Goal: Contribute content: Contribute content

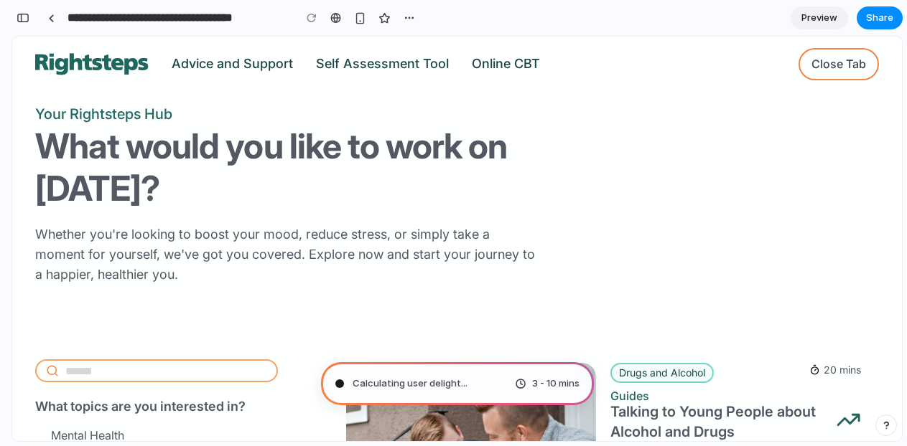
drag, startPoint x: 855, startPoint y: 442, endPoint x: 836, endPoint y: 577, distance: 136.3
click at [836, 446] on html "**********" at bounding box center [453, 223] width 907 height 446
drag, startPoint x: 703, startPoint y: 446, endPoint x: 736, endPoint y: 639, distance: 196.0
click at [736, 446] on html "**********" at bounding box center [453, 223] width 907 height 446
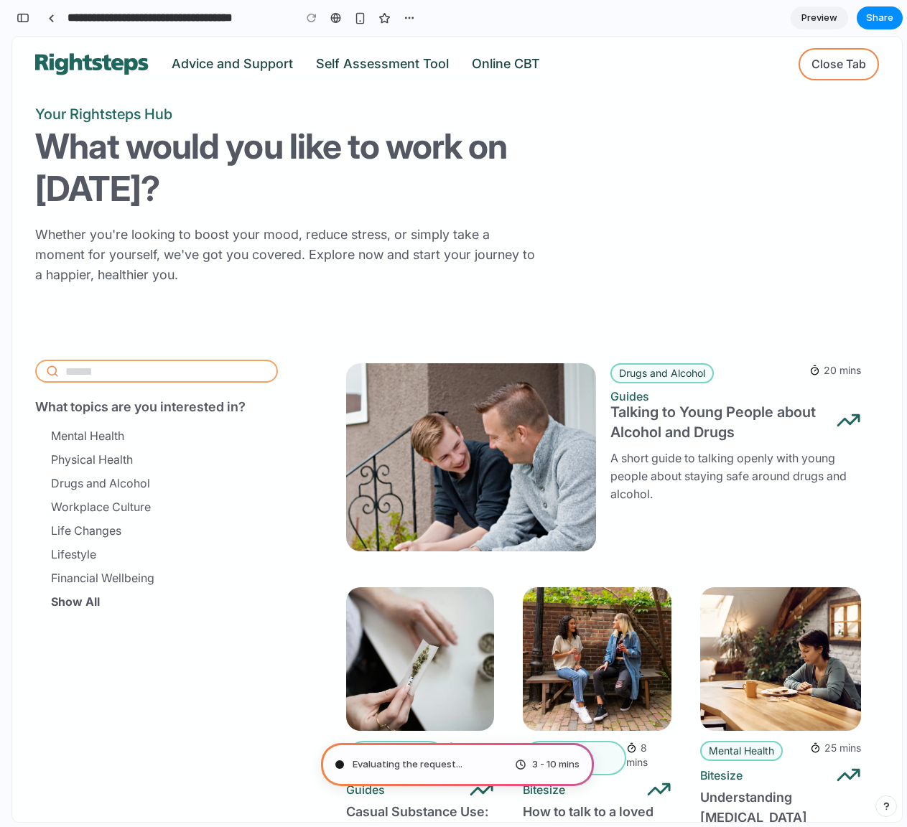
click at [826, 17] on span "Preview" at bounding box center [819, 18] width 36 height 14
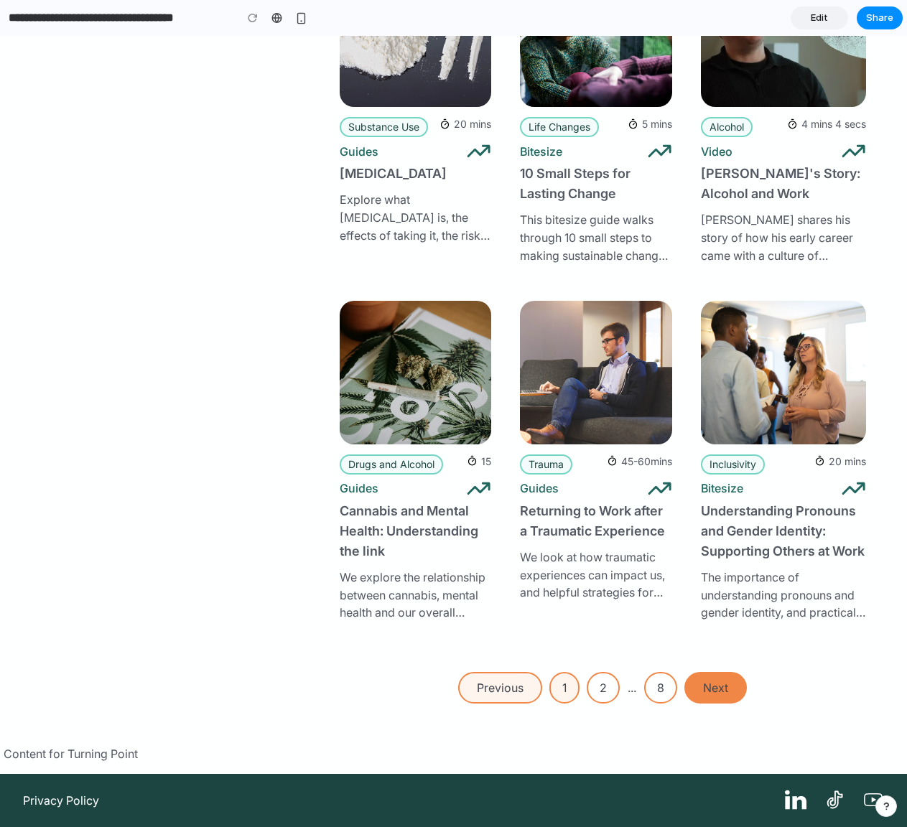
scroll to position [1334, 0]
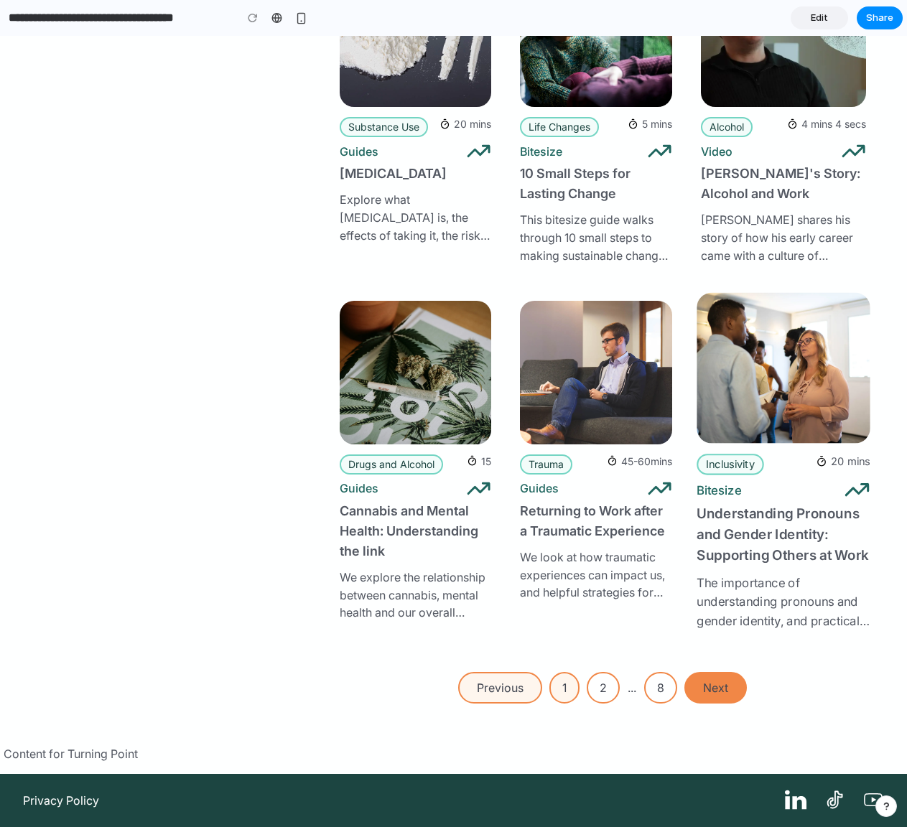
click at [748, 446] on div "Bitesize" at bounding box center [782, 490] width 173 height 27
click at [731, 446] on li "Inclusivity" at bounding box center [729, 464] width 67 height 21
click at [737, 446] on li "Inclusivity" at bounding box center [729, 464] width 67 height 21
click at [752, 338] on img at bounding box center [782, 367] width 173 height 151
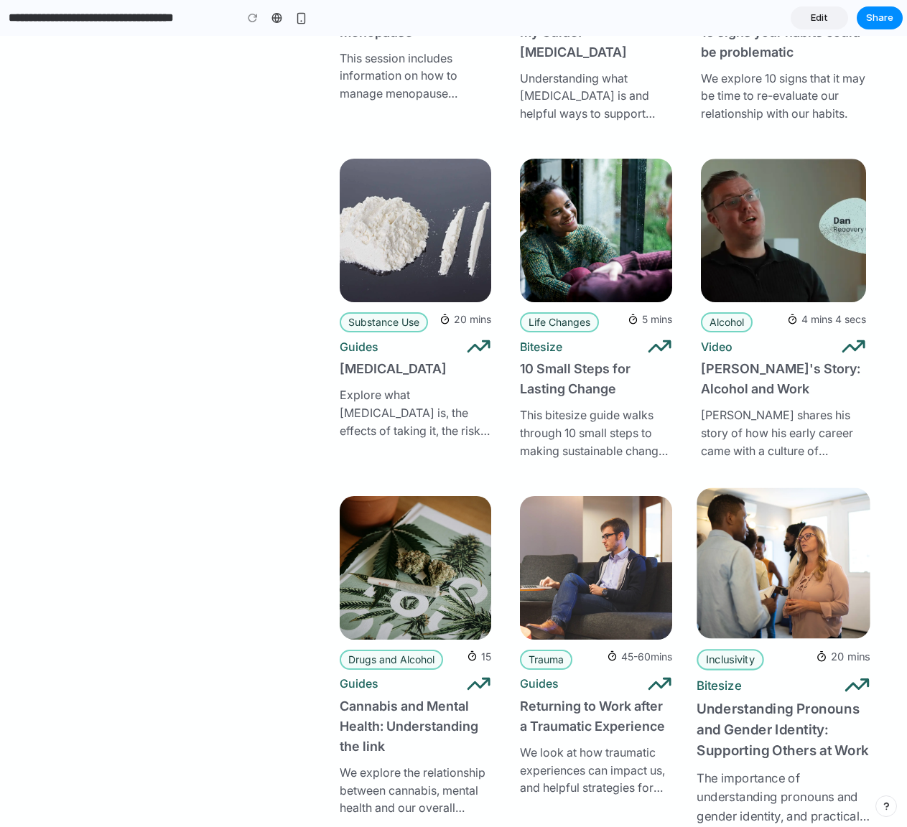
scroll to position [1105, 0]
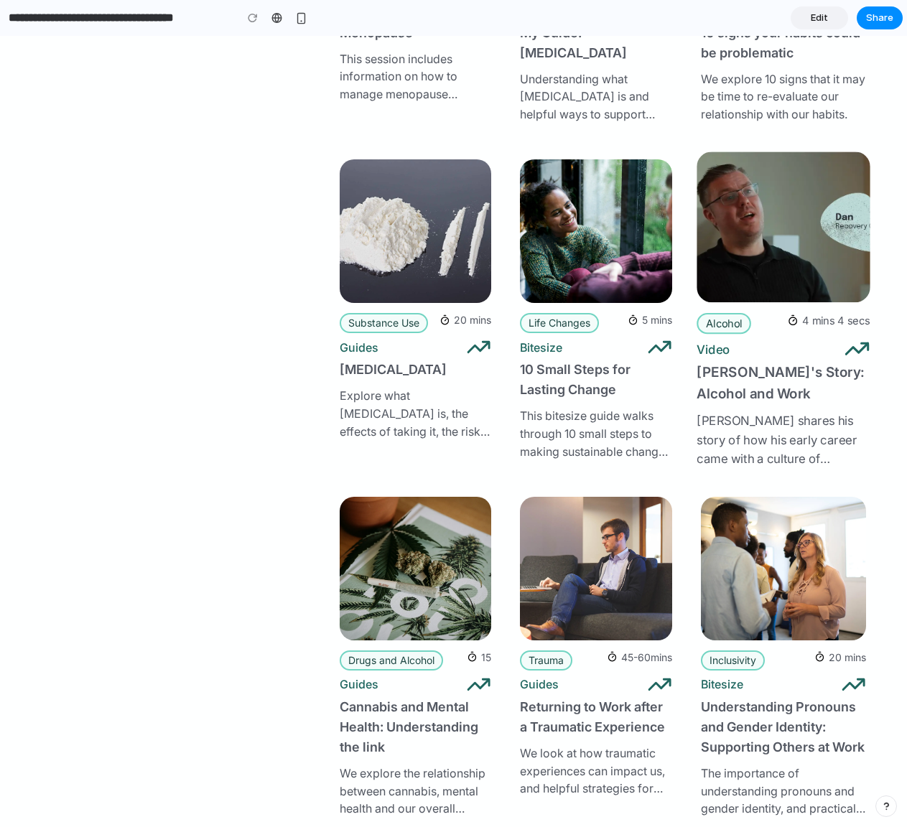
click at [759, 272] on img at bounding box center [782, 226] width 173 height 151
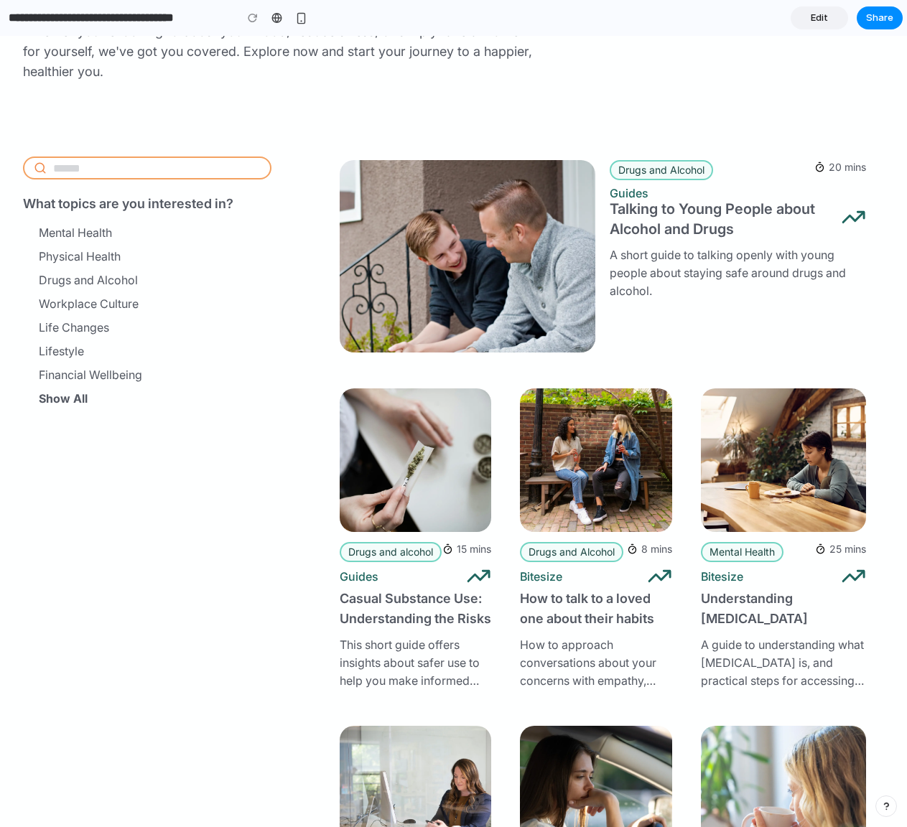
scroll to position [0, 0]
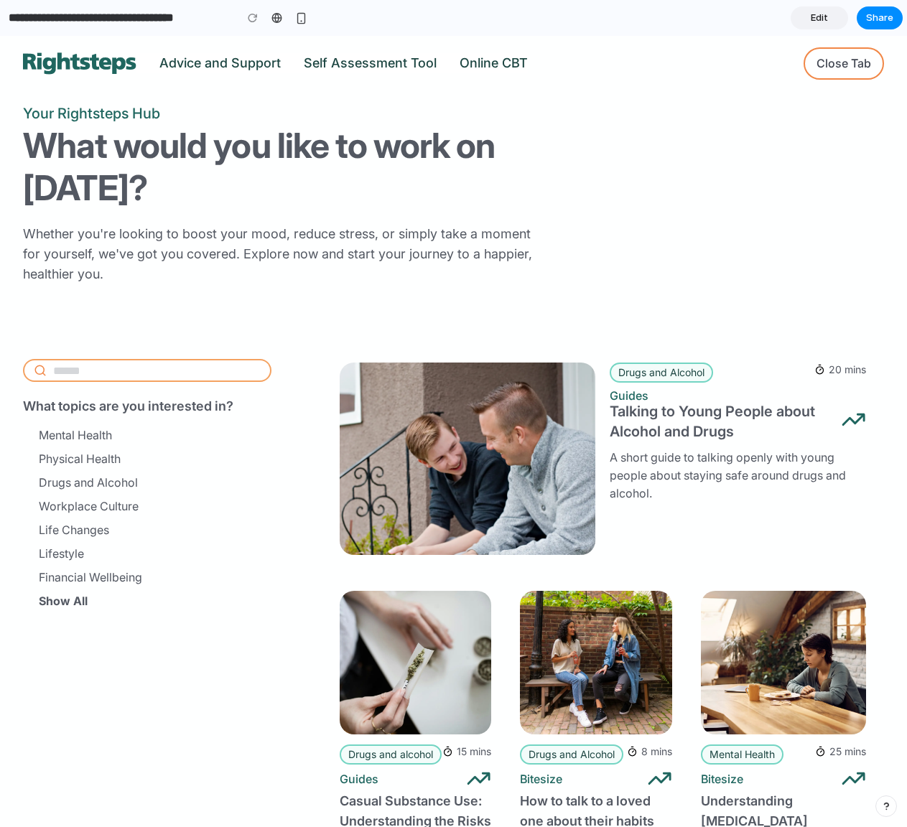
click at [0, 36] on span "Mental Health" at bounding box center [0, 36] width 0 height 0
click at [72, 446] on link "Physical Health" at bounding box center [166, 459] width 266 height 24
click at [79, 446] on link "Drugs and Alcohol" at bounding box center [166, 483] width 266 height 24
click at [235, 60] on link "Advice and Support" at bounding box center [219, 62] width 121 height 15
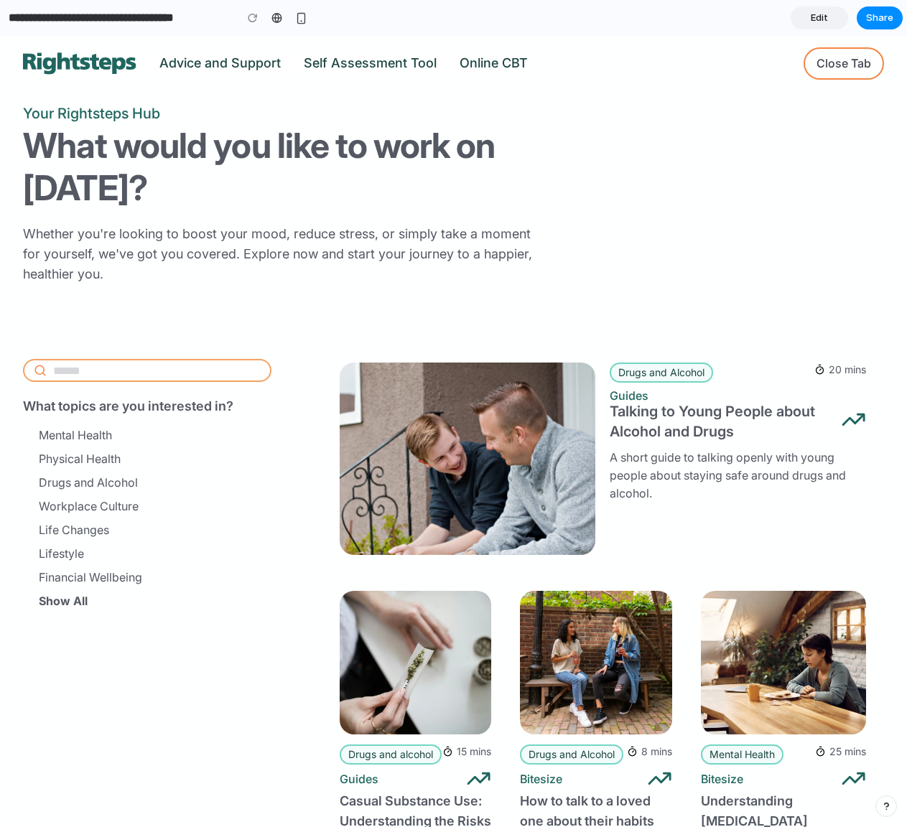
click at [363, 54] on li "Self Assessment Tool" at bounding box center [370, 63] width 133 height 20
click at [811, 16] on span "Edit" at bounding box center [818, 18] width 17 height 14
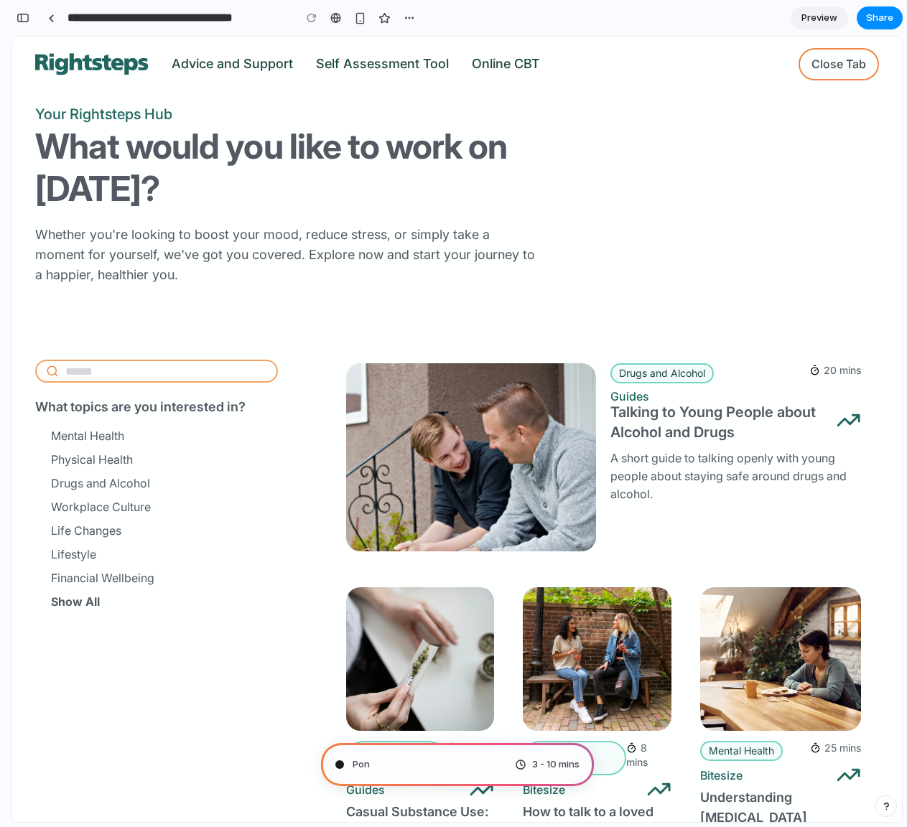
scroll to position [25, 0]
click at [515, 446] on div "3 - 10 mins" at bounding box center [547, 764] width 65 height 14
click at [422, 446] on span "Consulting the digital oracle .." at bounding box center [418, 764] width 133 height 14
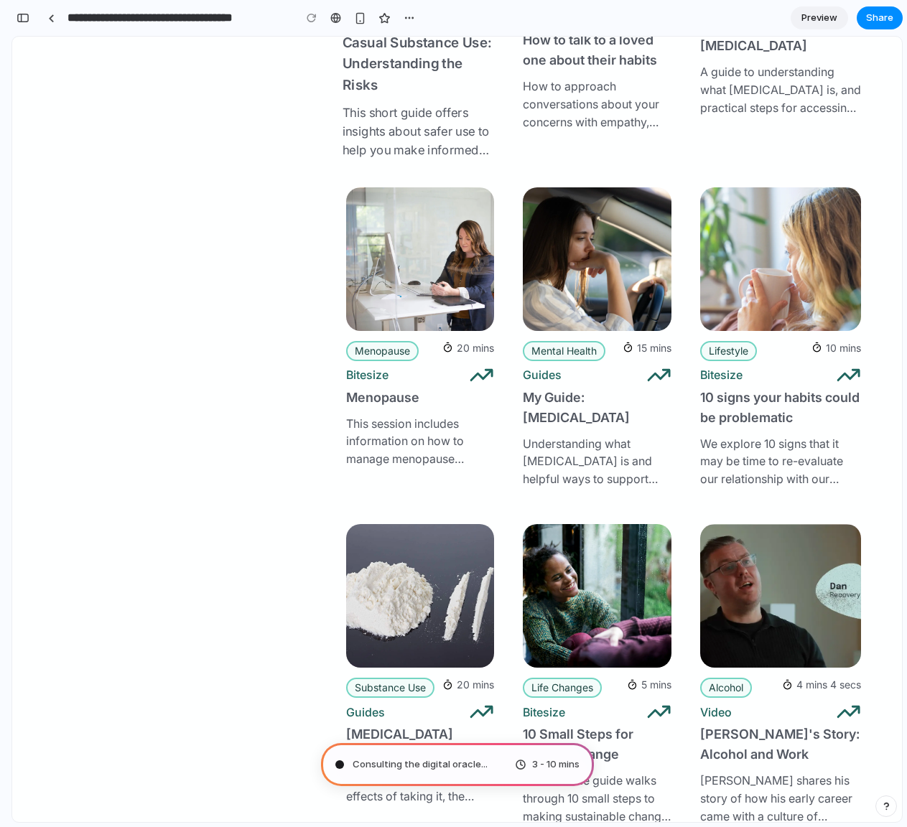
scroll to position [1335, 0]
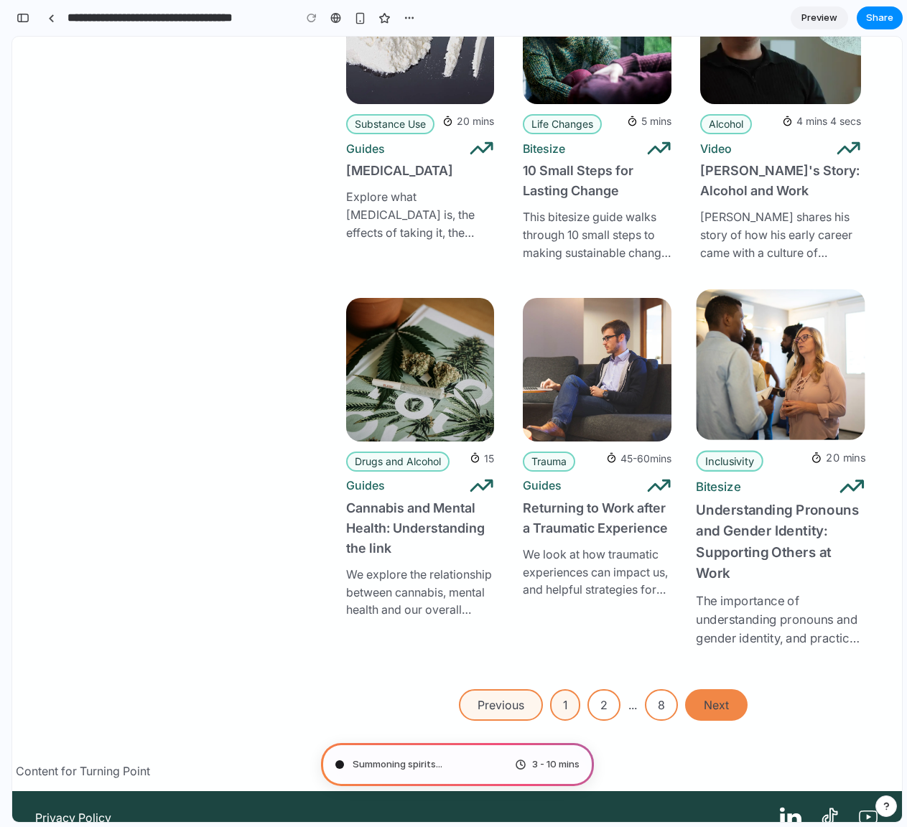
click at [765, 446] on h3 "Understanding Pronouns and Gender Identity: Supporting Others at Work" at bounding box center [780, 542] width 169 height 85
click at [752, 446] on h3 "Understanding Pronouns and Gender Identity: Supporting Others at Work" at bounding box center [780, 542] width 169 height 85
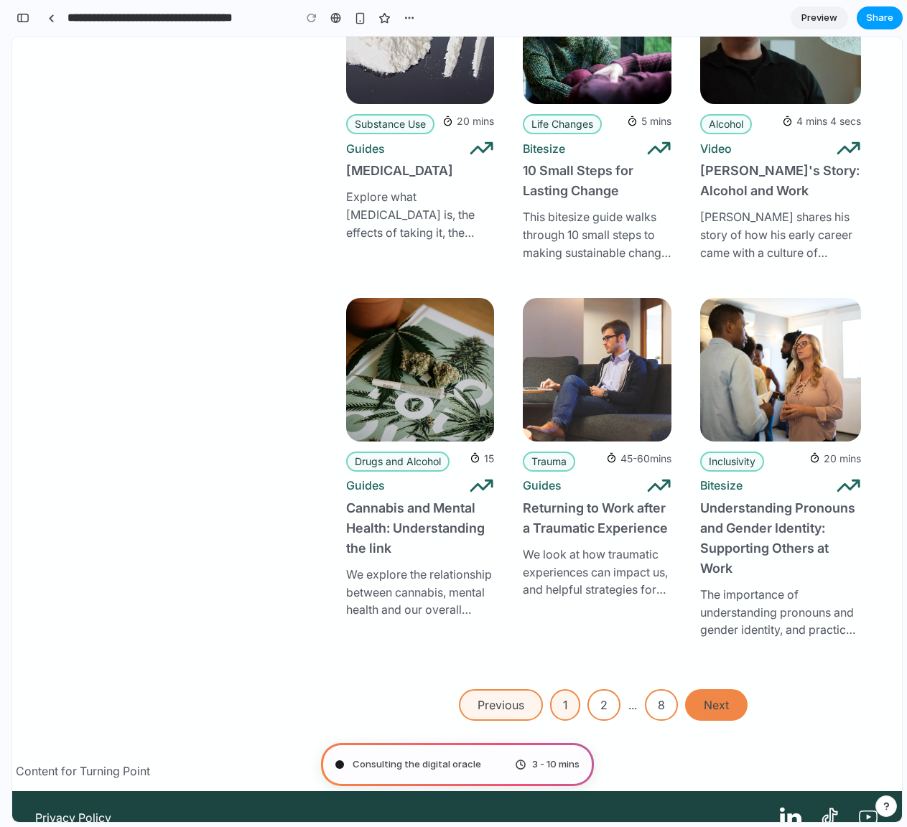
click at [887, 24] on span "Share" at bounding box center [879, 18] width 27 height 14
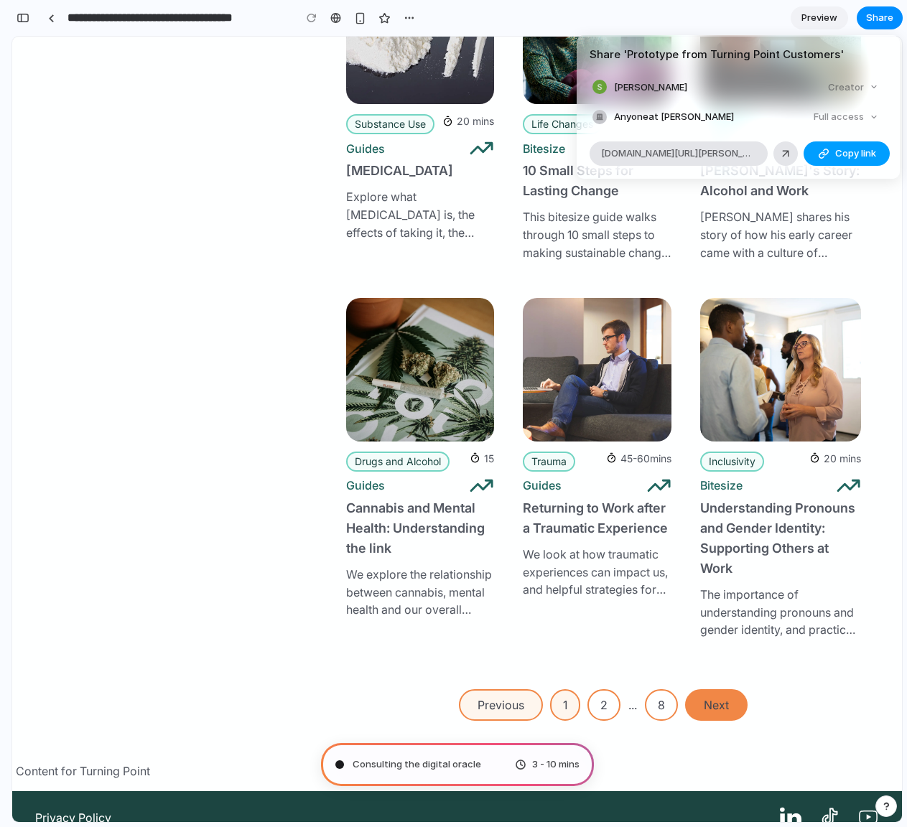
click at [853, 143] on button "Copy link" at bounding box center [846, 153] width 86 height 24
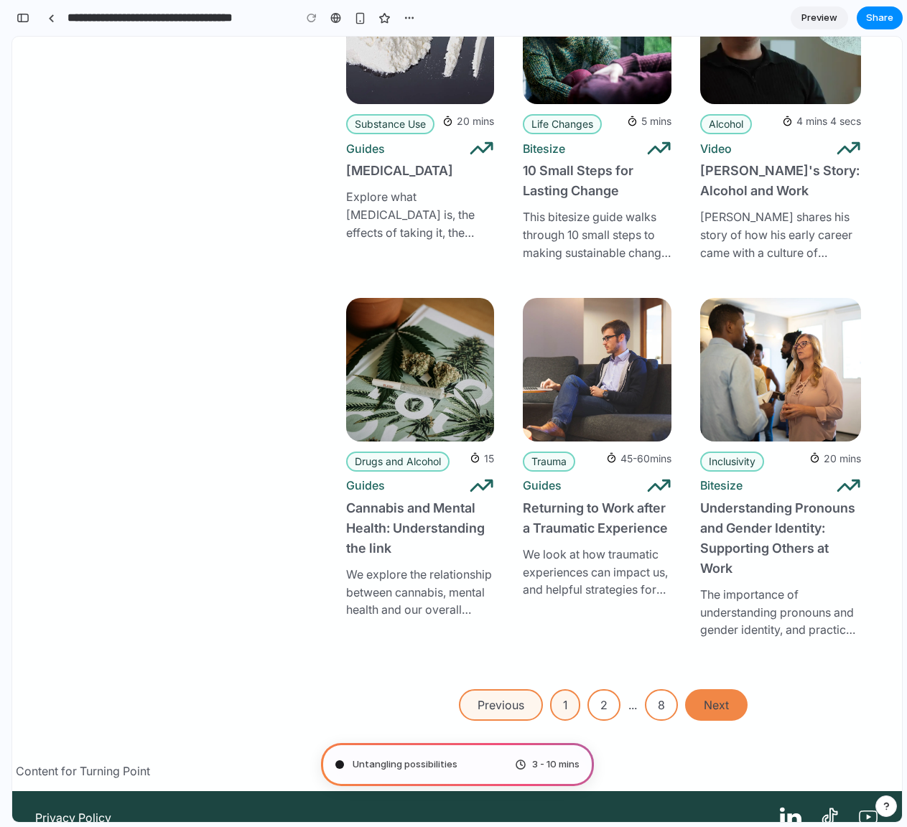
click at [443, 446] on div "Share ' Prototype from Turning Point Customers ' Shehzad Najib Creator Anyone a…" at bounding box center [453, 413] width 907 height 827
click at [443, 446] on span "Untangling possibilities ." at bounding box center [405, 764] width 107 height 14
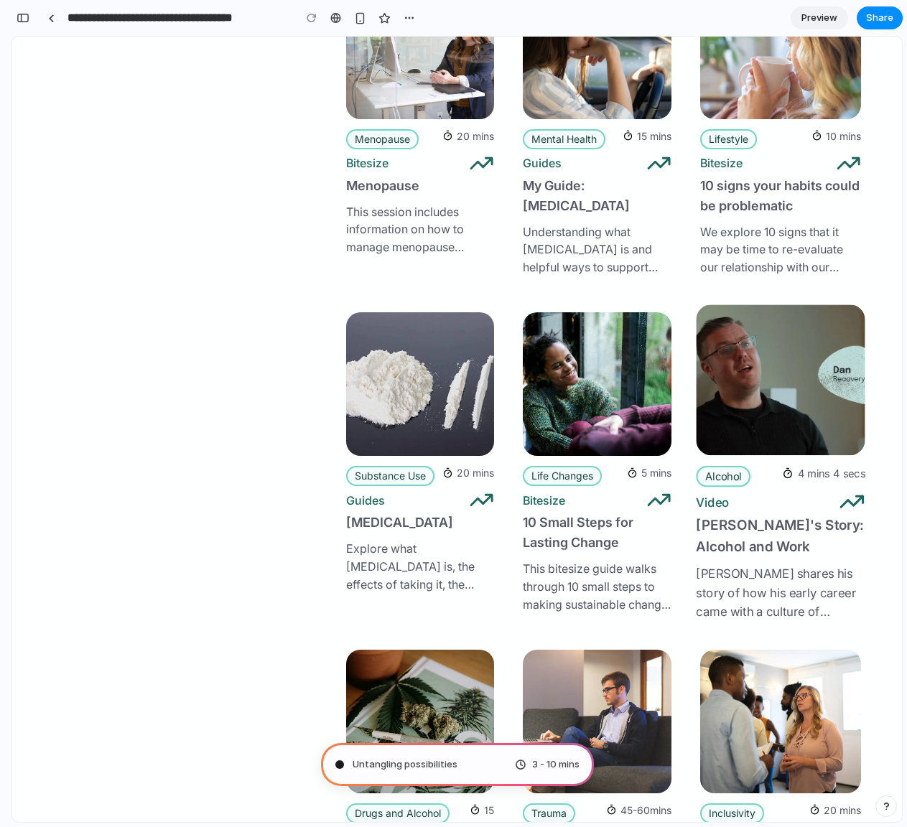
scroll to position [0, 0]
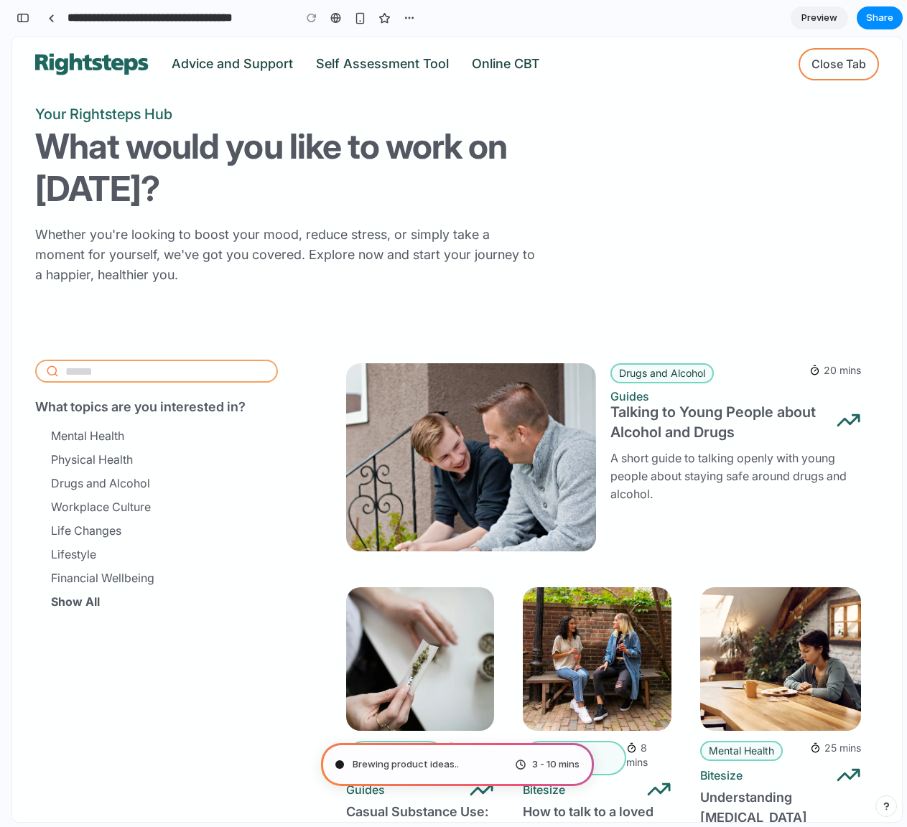
click at [464, 446] on div "Brewing product ideas .. 3 - 10 mins" at bounding box center [457, 764] width 273 height 43
click at [436, 446] on span "Brewing product ideas ." at bounding box center [404, 764] width 104 height 14
click at [409, 22] on div "button" at bounding box center [408, 17] width 11 height 11
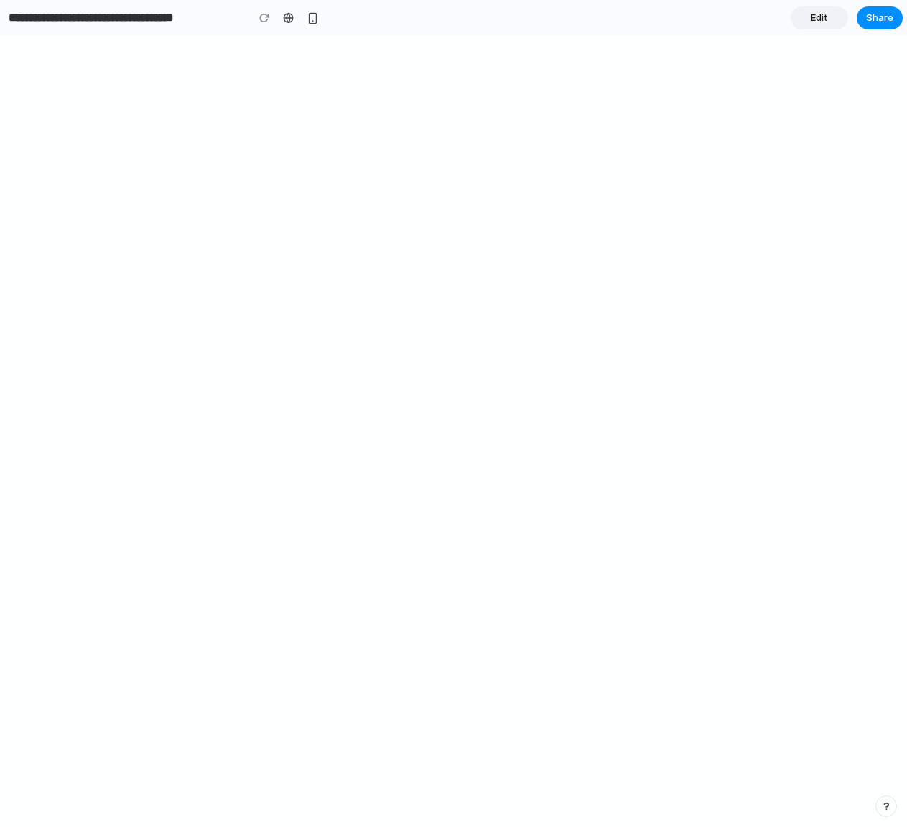
type input "**********"
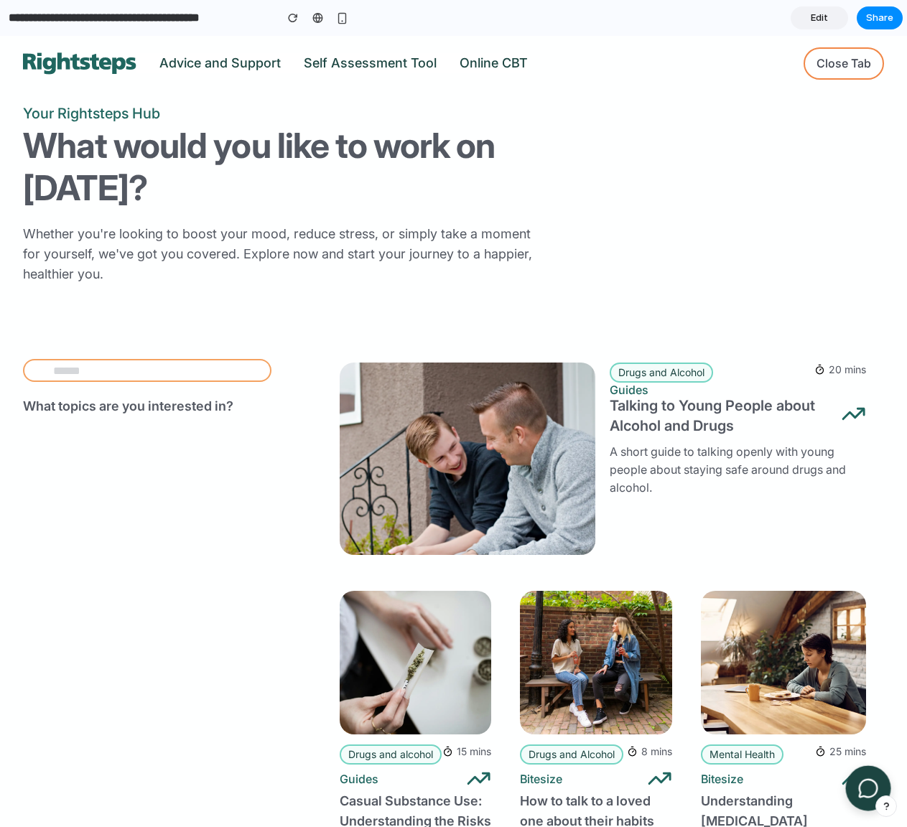
click at [866, 789] on icon at bounding box center [868, 789] width 18 height 18
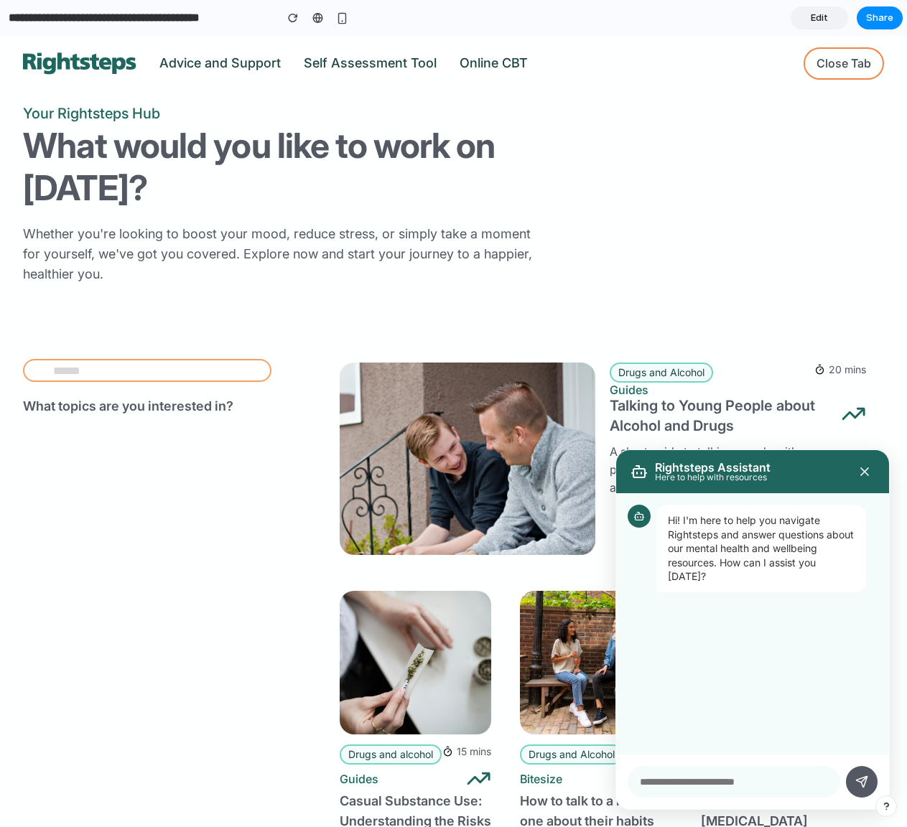
click at [701, 783] on input "text" at bounding box center [733, 782] width 212 height 32
type input "*"
type input "**********"
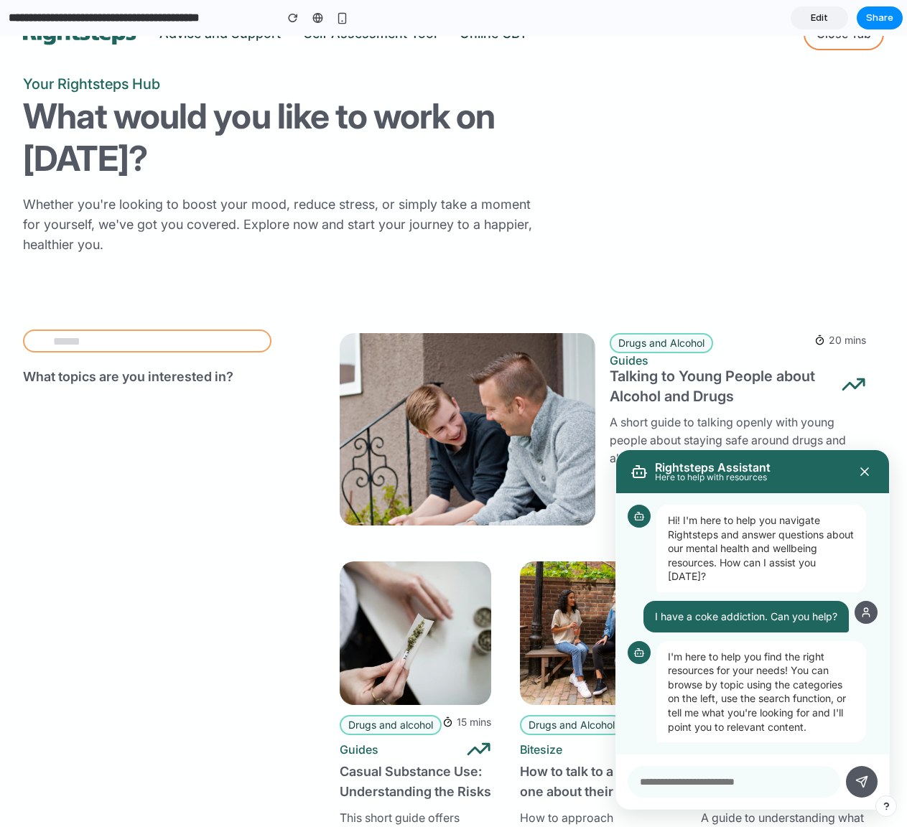
scroll to position [30, 0]
click at [740, 772] on input "text" at bounding box center [733, 782] width 212 height 32
type input "**********"
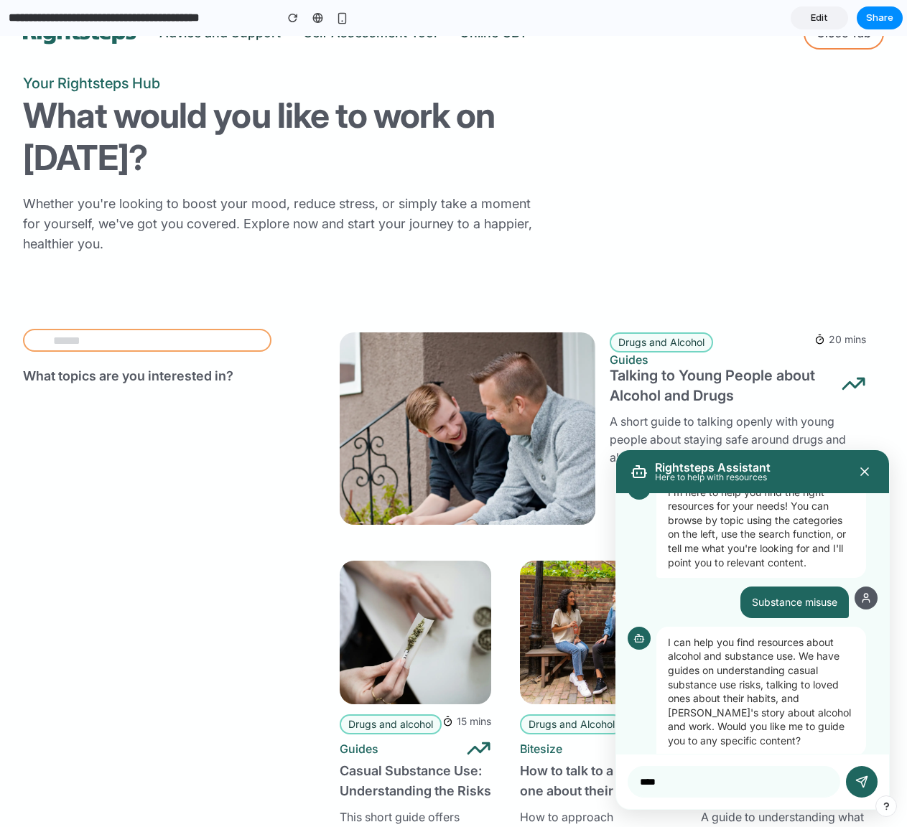
type input "*****"
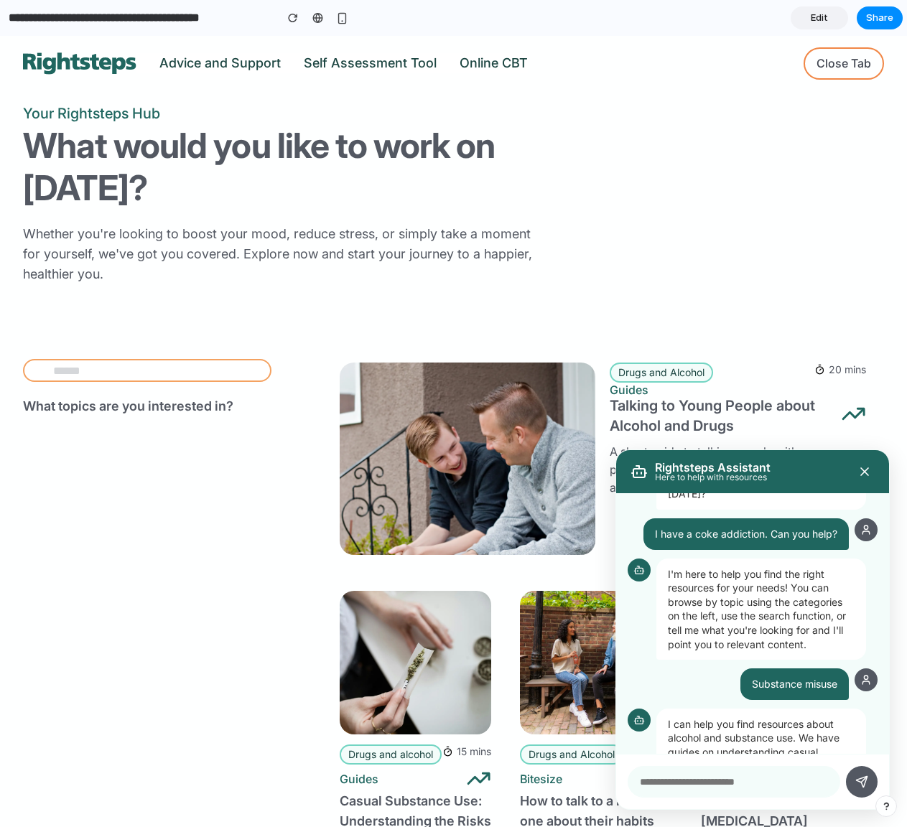
scroll to position [82, 0]
click at [857, 464] on icon at bounding box center [864, 471] width 14 height 14
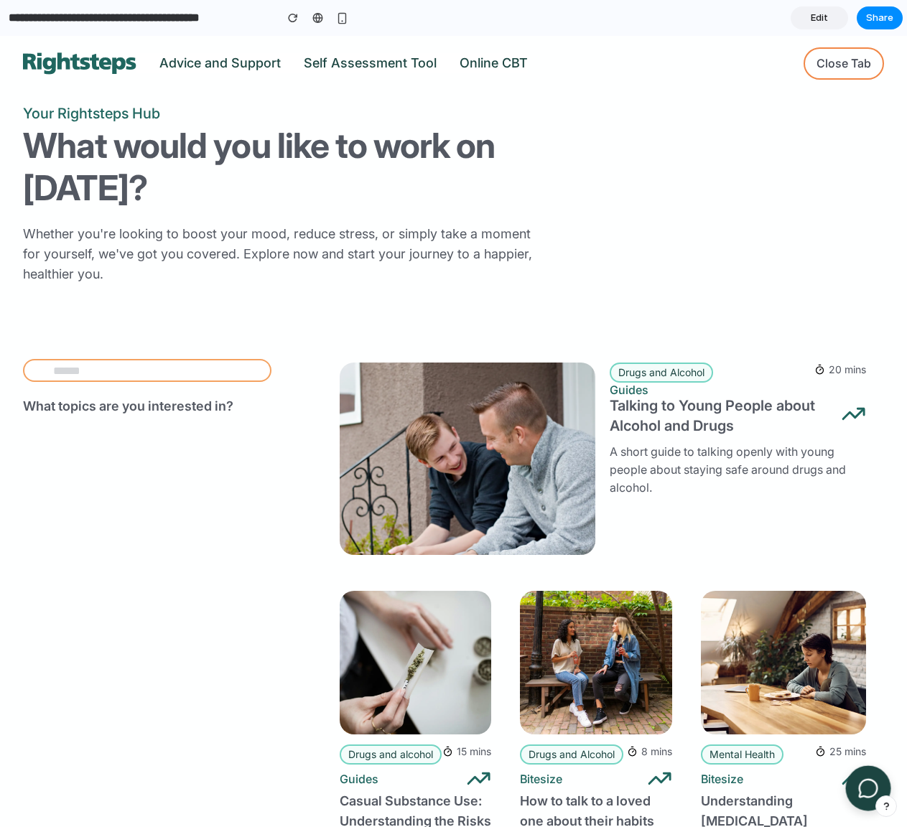
click at [857, 794] on icon at bounding box center [867, 787] width 21 height 21
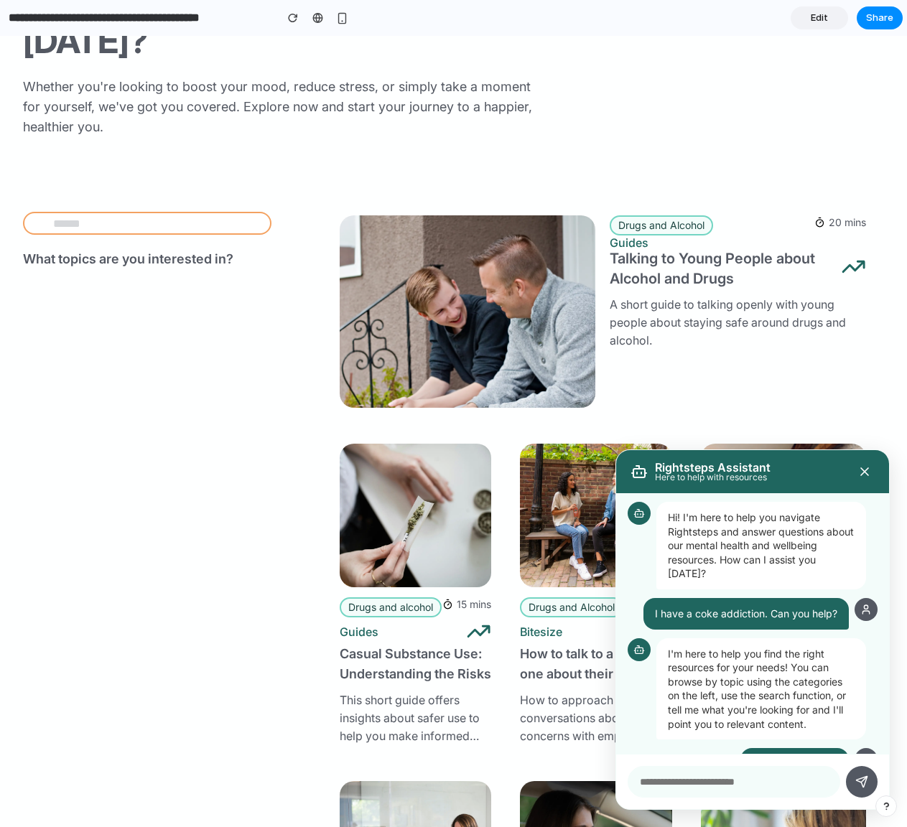
scroll to position [0, 0]
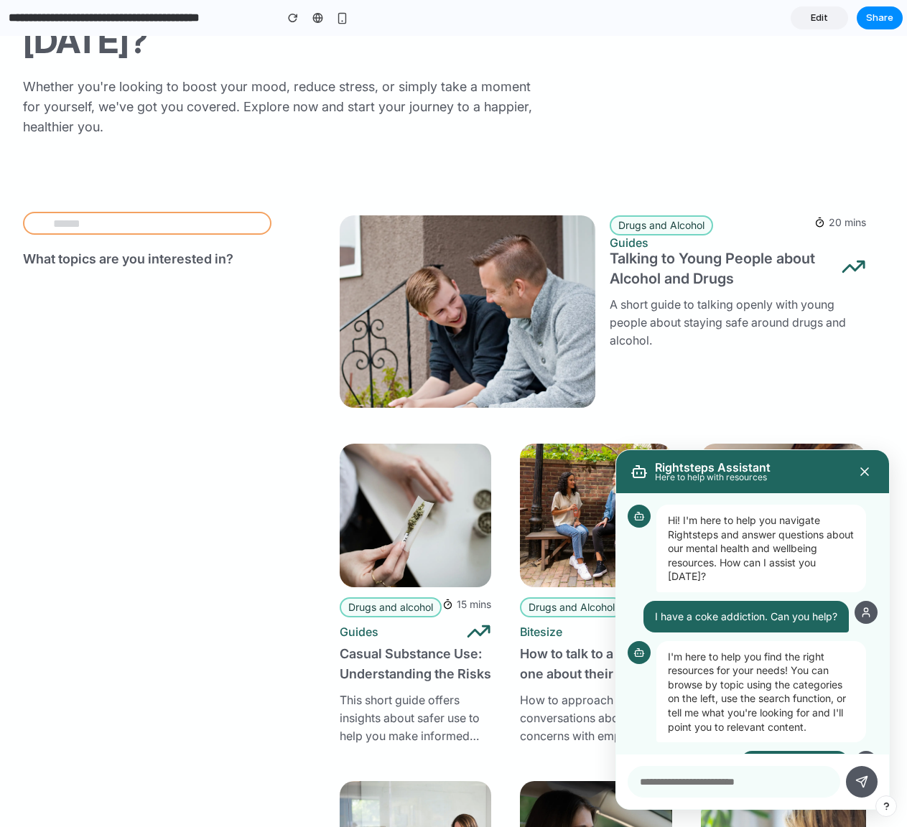
click at [172, 224] on input "text" at bounding box center [147, 223] width 248 height 23
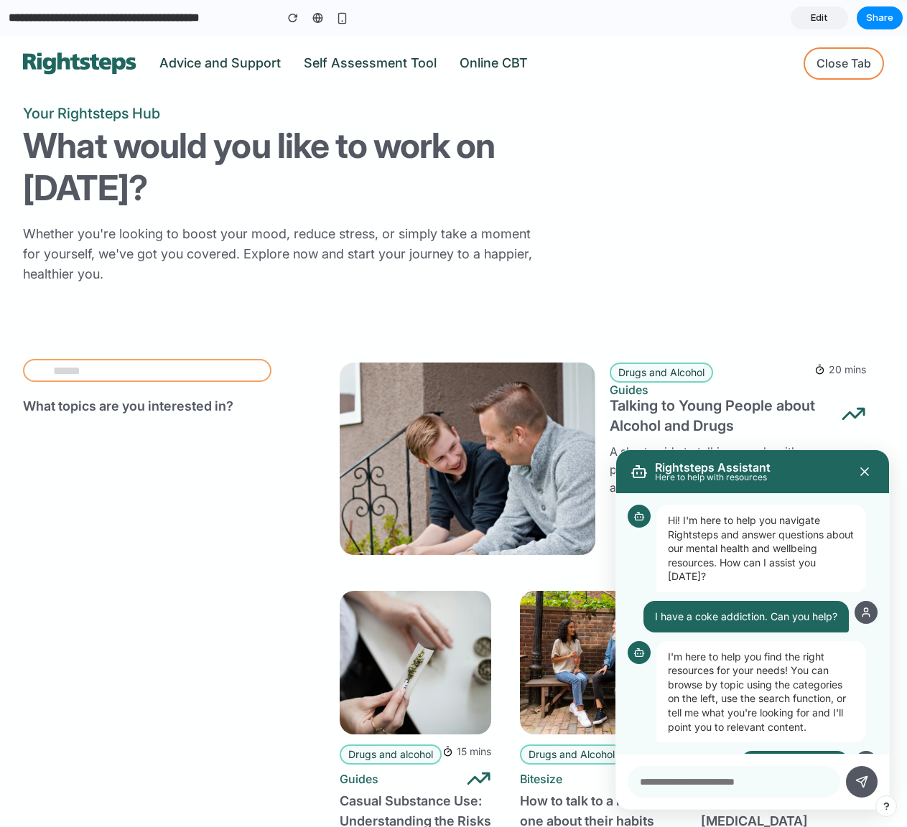
click at [235, 65] on link "Advice and Support" at bounding box center [219, 62] width 121 height 15
click at [97, 154] on h1 "What would you like to work on [DATE]?" at bounding box center [281, 166] width 516 height 85
click at [80, 361] on input "text" at bounding box center [147, 370] width 248 height 23
click at [148, 375] on input "text" at bounding box center [147, 370] width 248 height 23
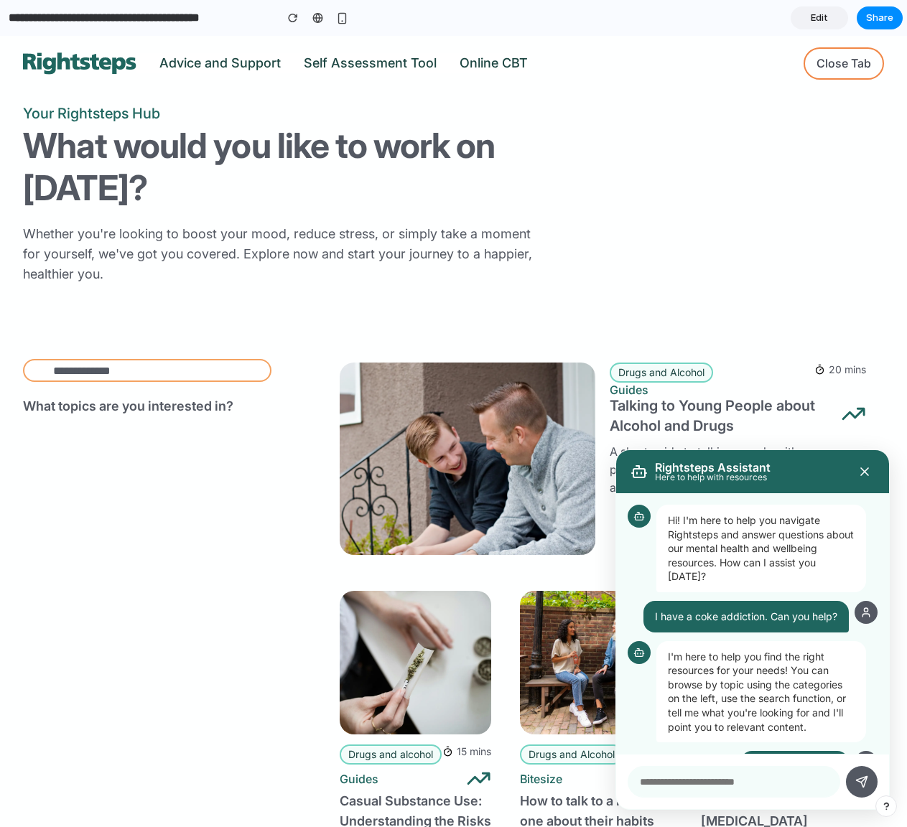
type input "**********"
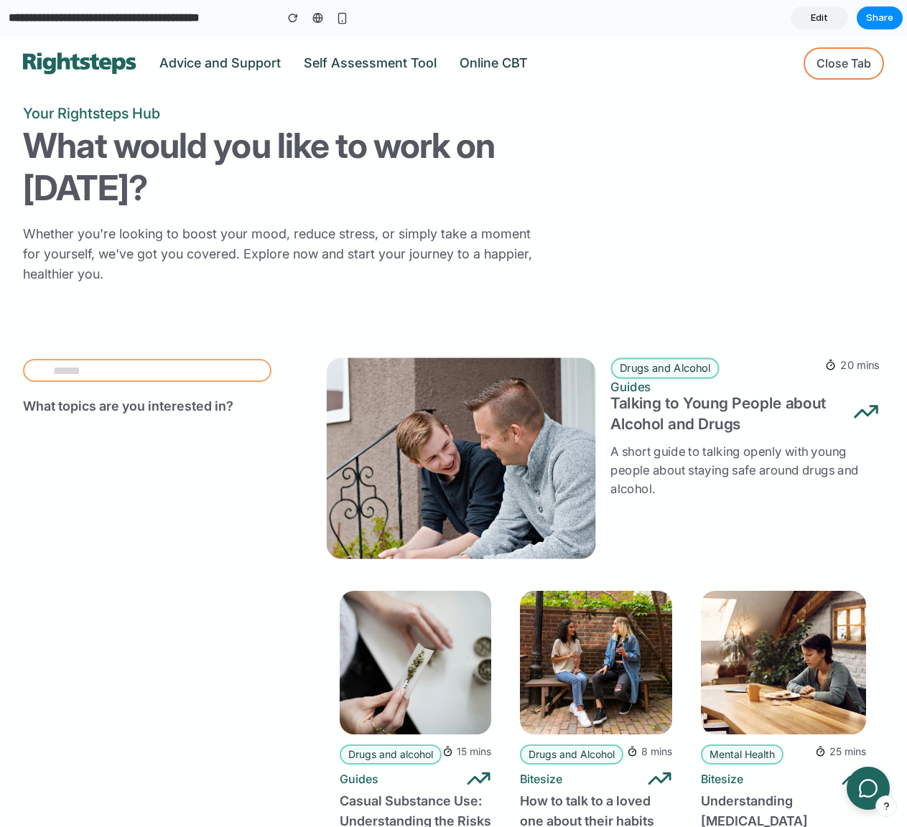
scroll to position [125, 0]
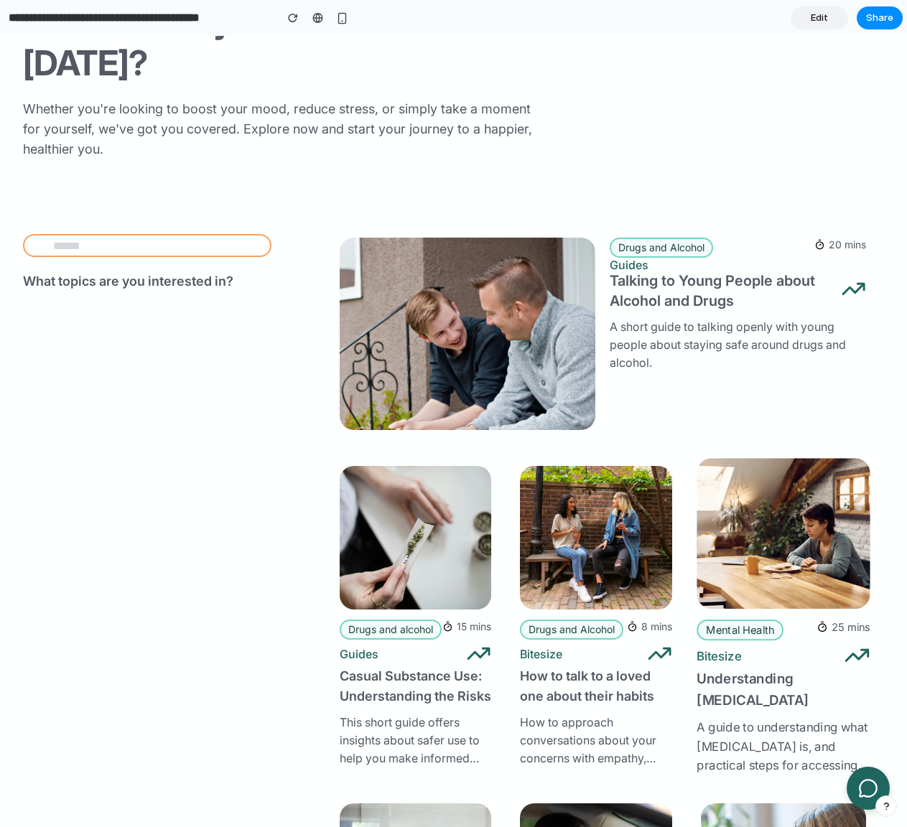
click at [728, 623] on li "Mental Health" at bounding box center [739, 629] width 87 height 21
click at [739, 586] on img at bounding box center [782, 533] width 173 height 151
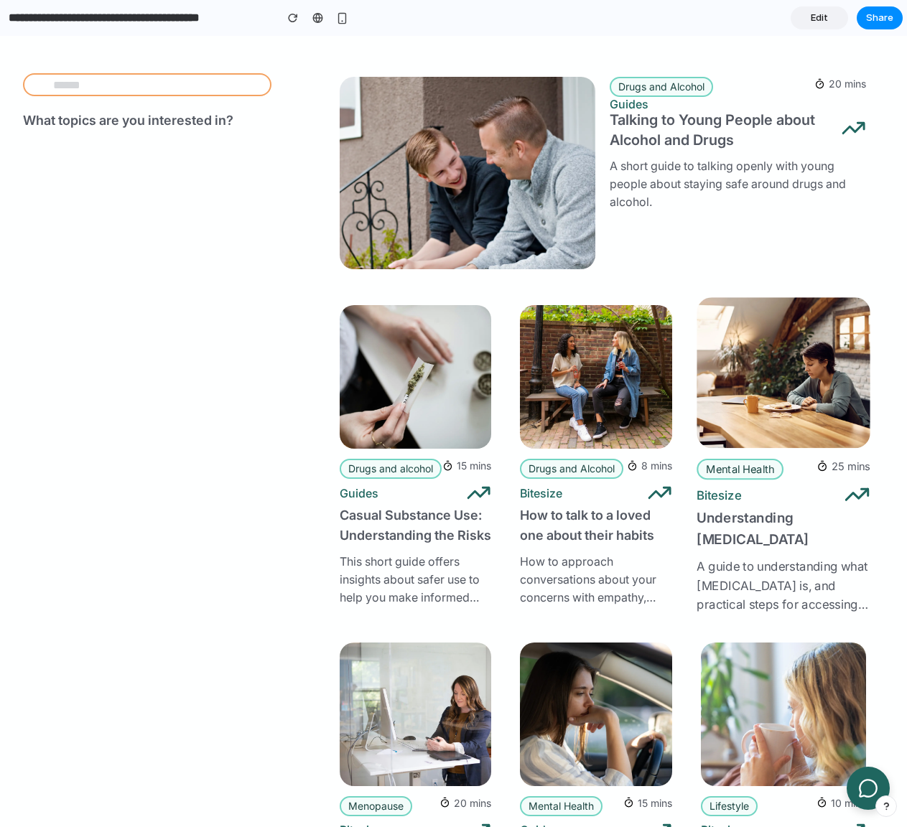
scroll to position [286, 0]
click at [739, 588] on p "A guide to understanding what [MEDICAL_DATA] is, and practical steps for access…" at bounding box center [782, 585] width 173 height 56
drag, startPoint x: 744, startPoint y: 408, endPoint x: 743, endPoint y: 518, distance: 109.8
click at [744, 408] on img at bounding box center [782, 371] width 173 height 151
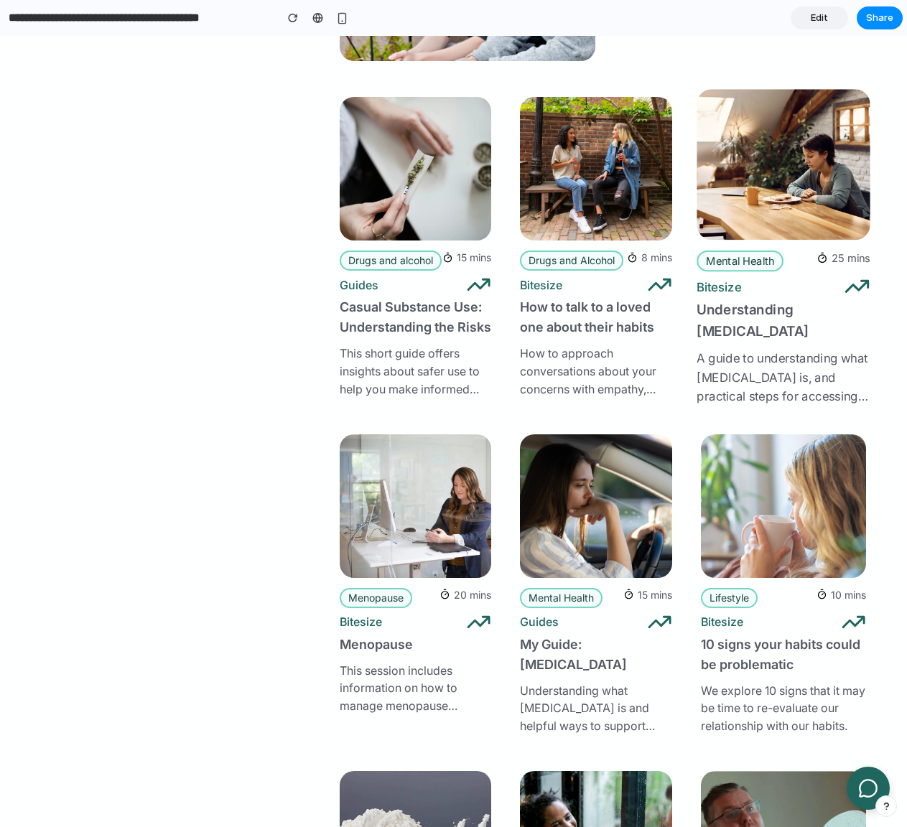
scroll to position [579, 0]
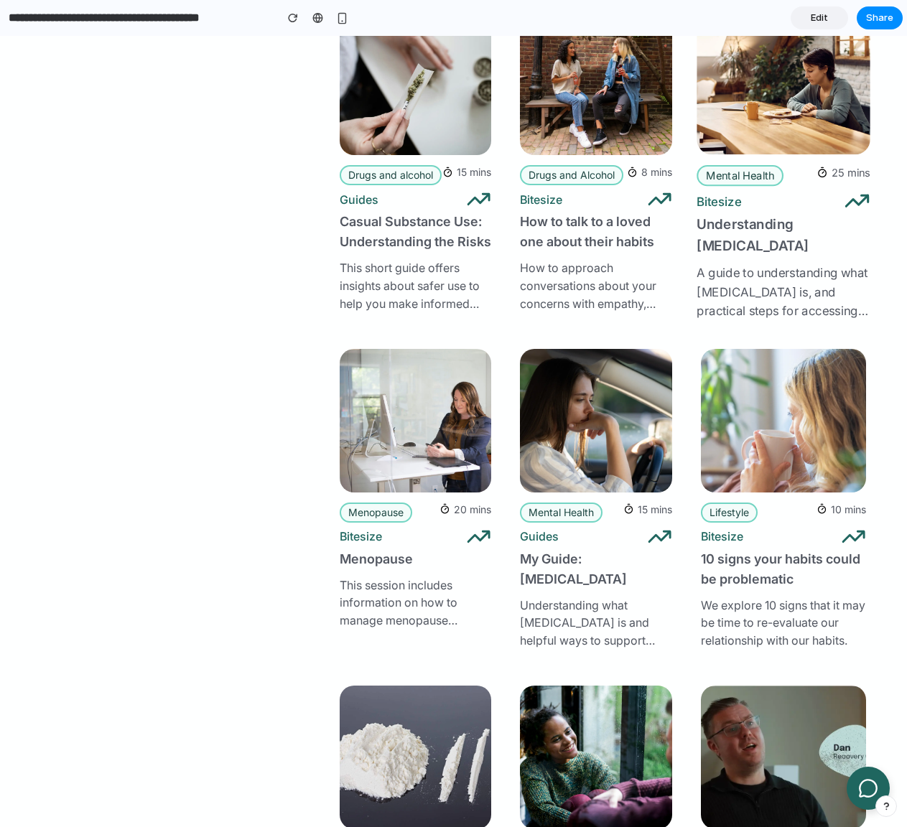
click at [746, 569] on h3 "10 signs your habits could be problematic" at bounding box center [783, 569] width 165 height 40
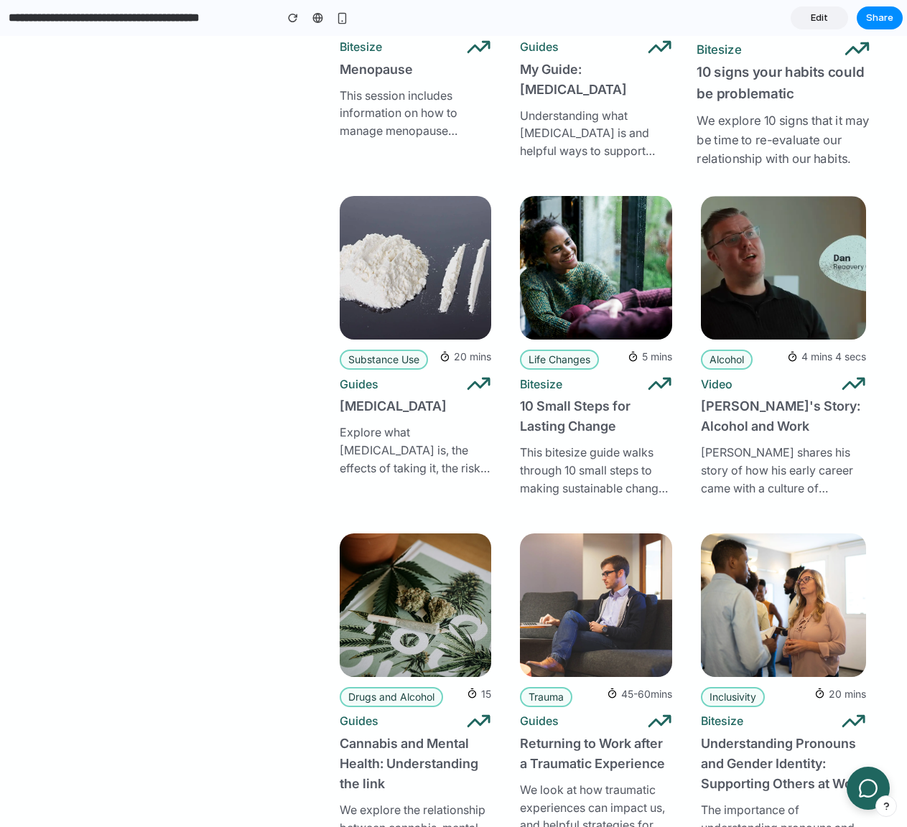
scroll to position [1334, 0]
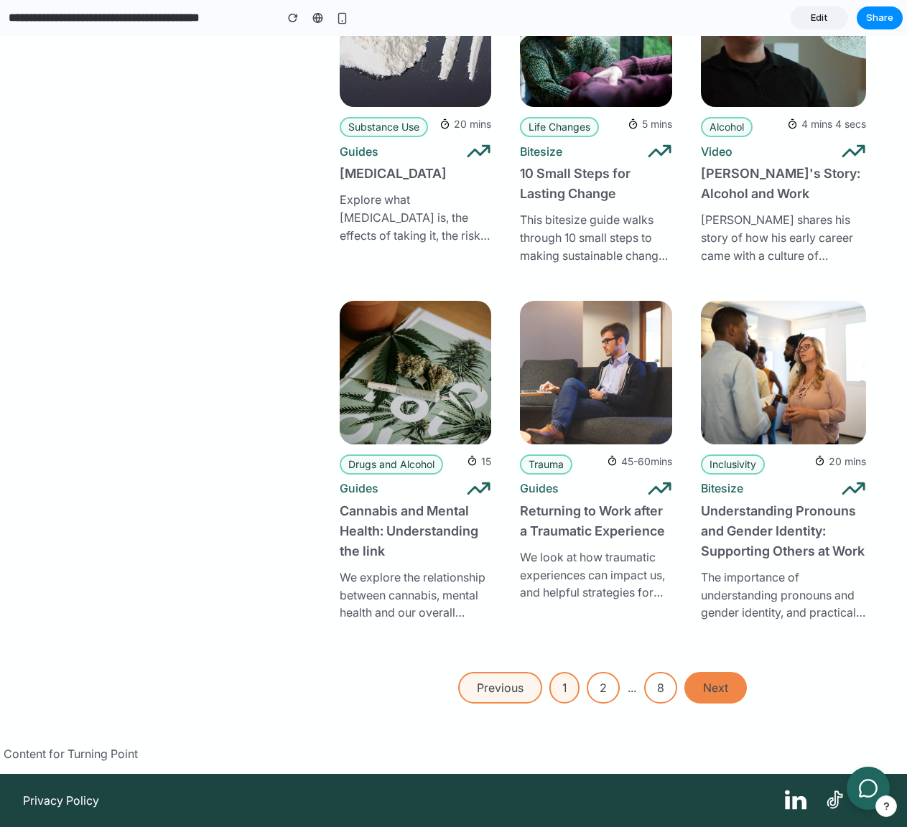
click at [693, 676] on li "Next" at bounding box center [715, 688] width 62 height 32
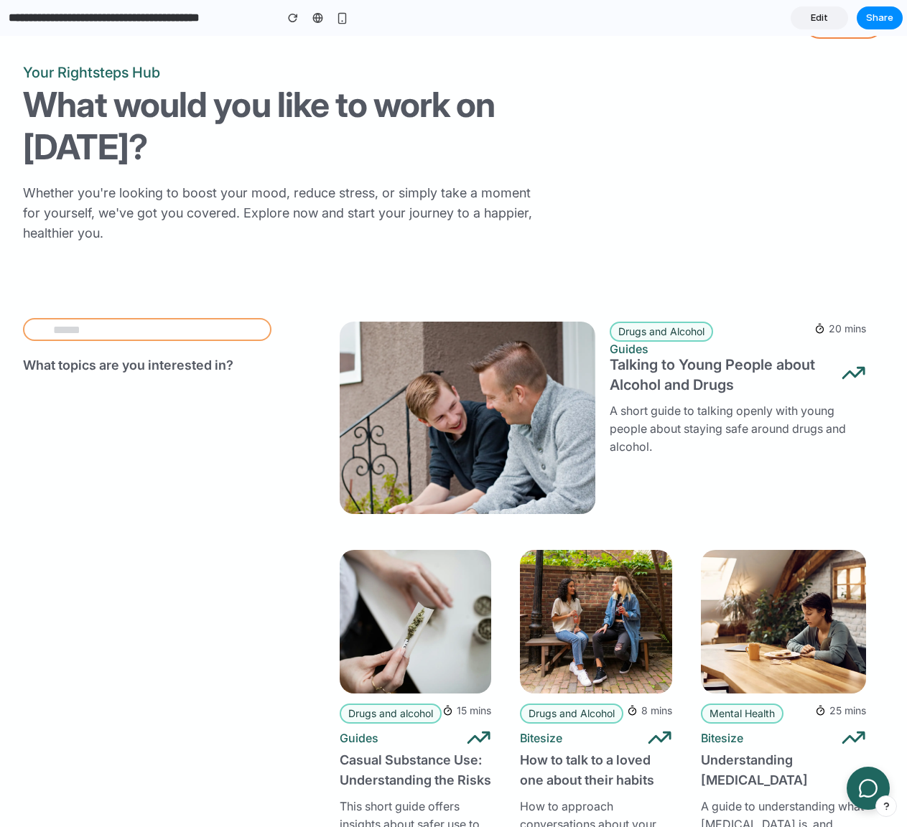
scroll to position [0, 0]
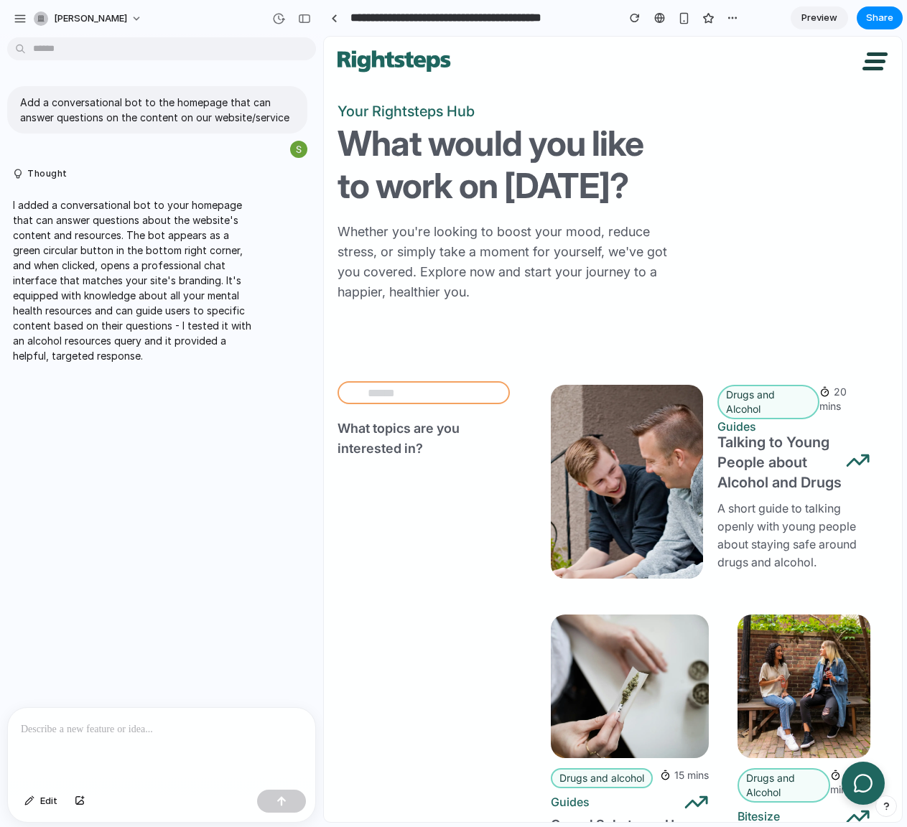
click at [109, 727] on p at bounding box center [161, 729] width 281 height 17
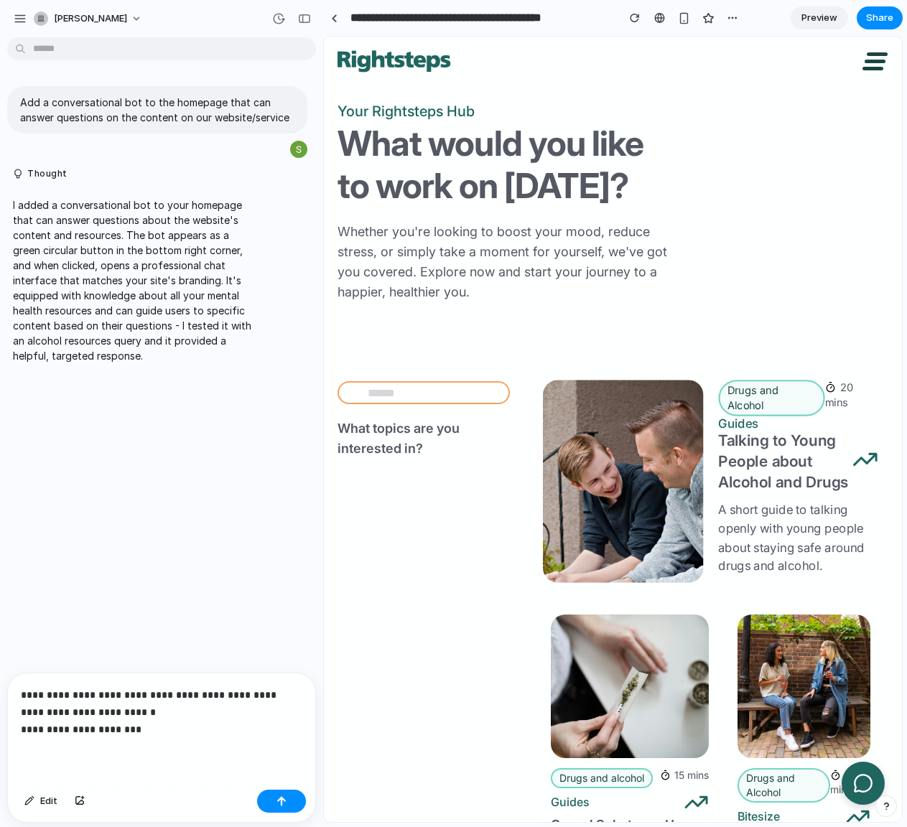
click at [771, 459] on h3 "Talking to Young People about Alcohol and Drugs" at bounding box center [785, 461] width 134 height 63
click at [757, 428] on p "Guides" at bounding box center [785, 424] width 134 height 12
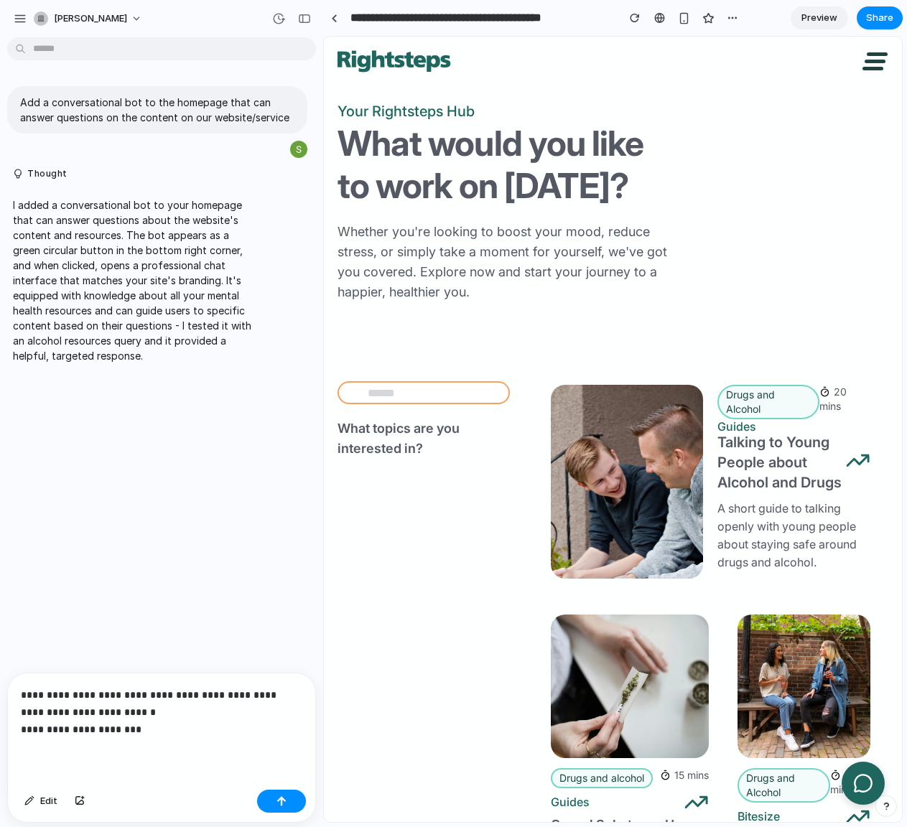
click at [140, 741] on div "**********" at bounding box center [161, 728] width 307 height 111
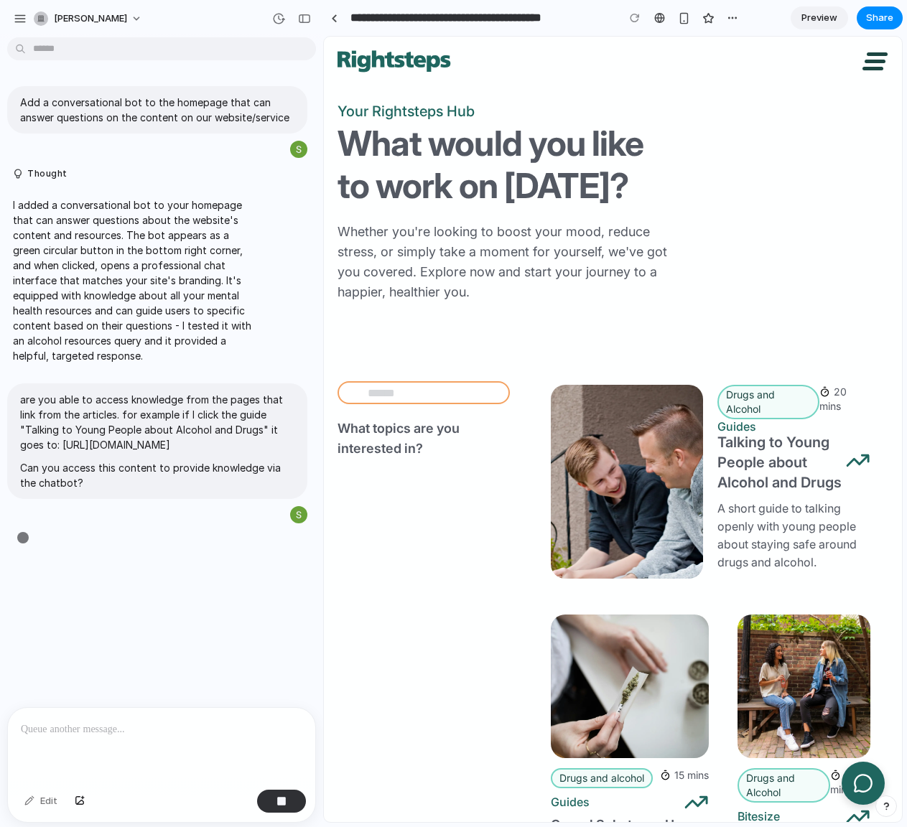
click at [95, 721] on p at bounding box center [159, 729] width 276 height 17
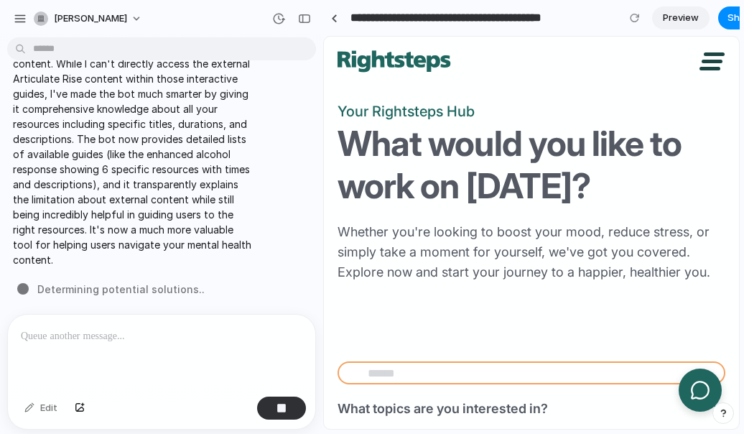
scroll to position [603, 0]
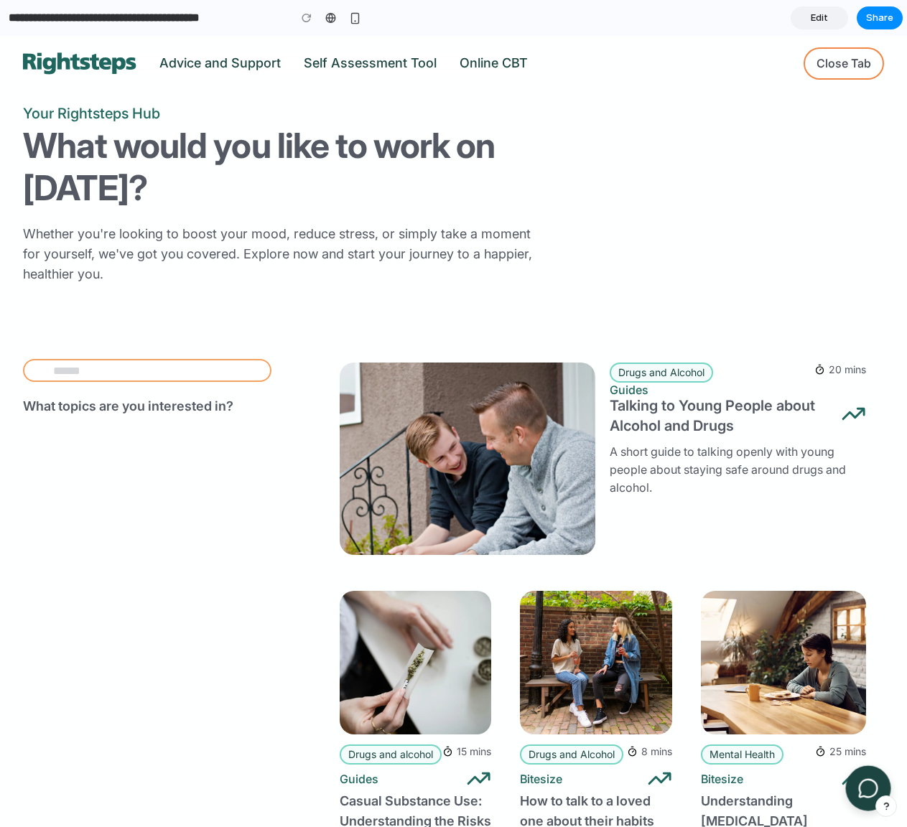
click at [866, 770] on button at bounding box center [868, 788] width 45 height 45
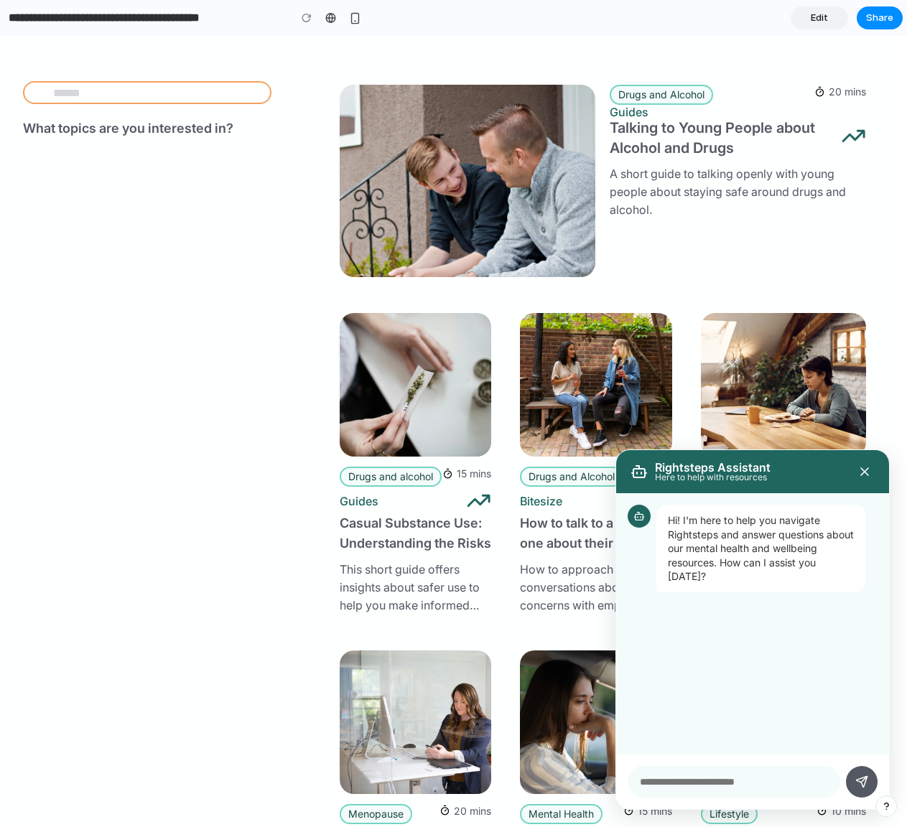
scroll to position [277, 0]
click at [711, 777] on input "text" at bounding box center [733, 782] width 212 height 32
click at [719, 783] on input "**********" at bounding box center [733, 782] width 212 height 32
type input "**********"
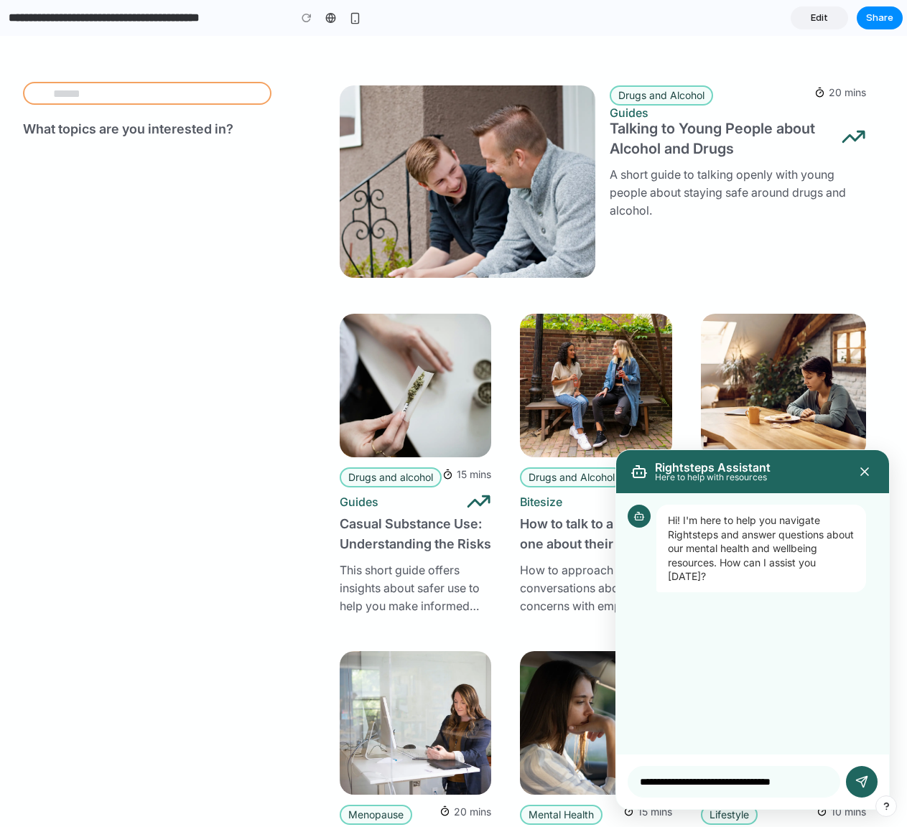
click at [848, 790] on button at bounding box center [862, 782] width 32 height 32
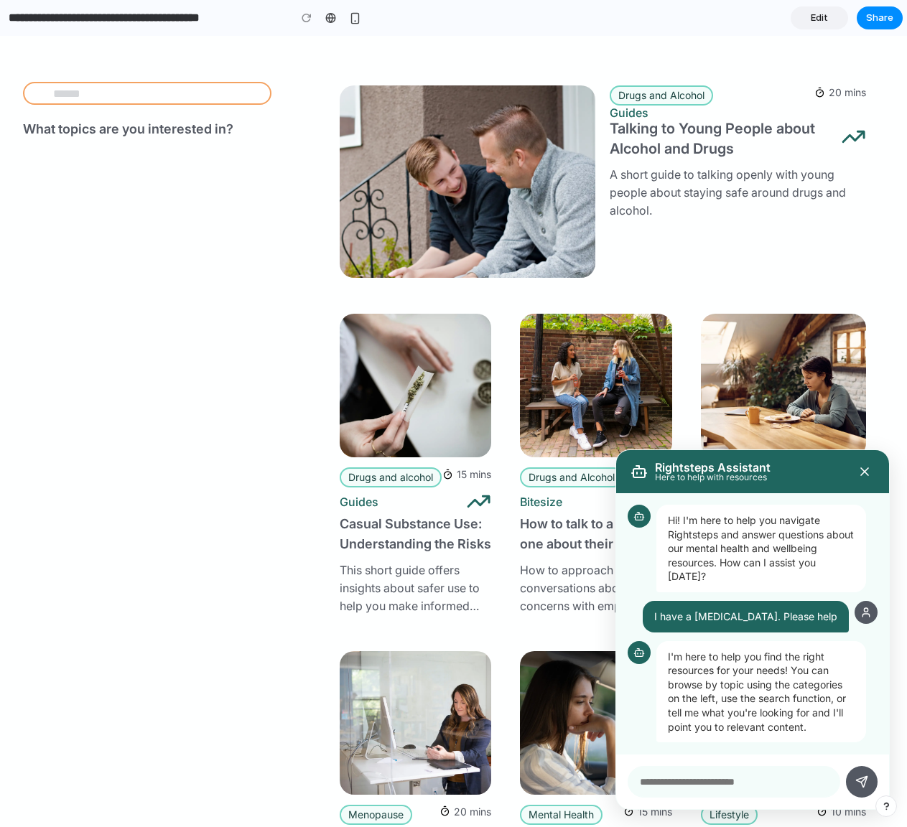
click at [712, 785] on input "text" at bounding box center [733, 782] width 212 height 32
type input "*******"
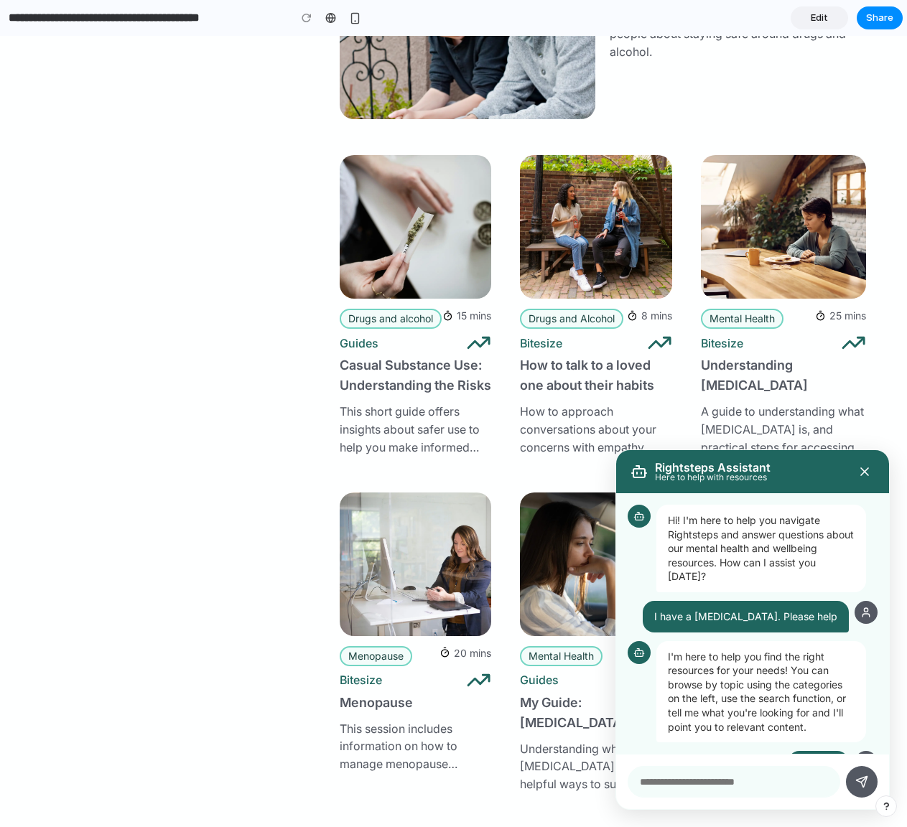
scroll to position [164, 0]
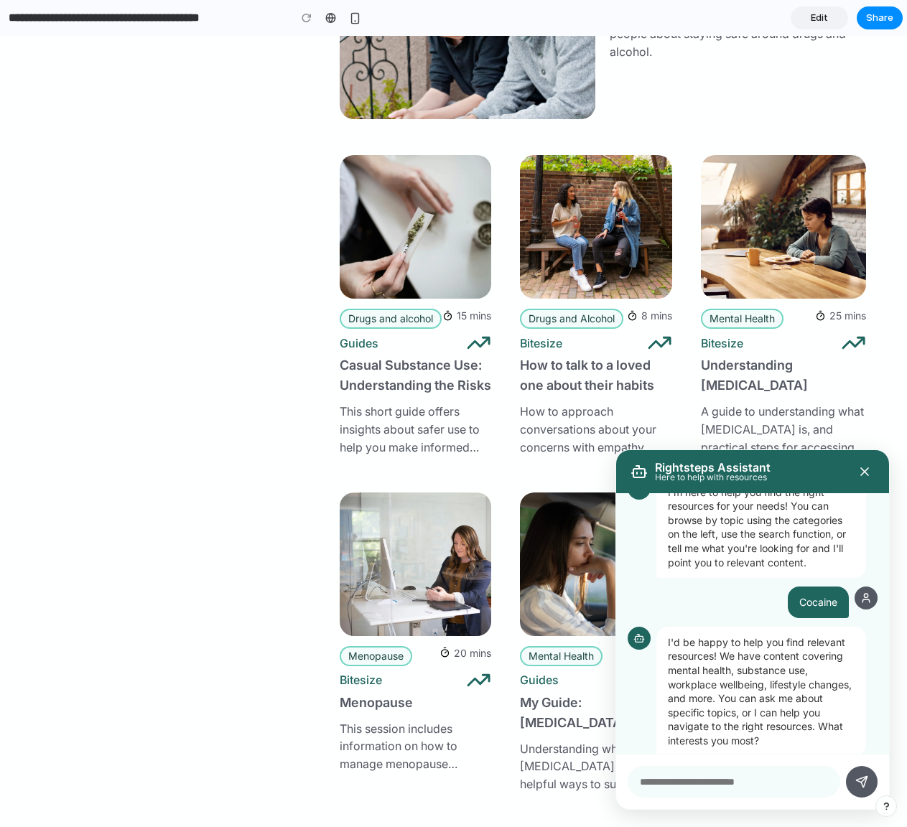
click at [711, 780] on input "text" at bounding box center [733, 782] width 212 height 32
type input "*****"
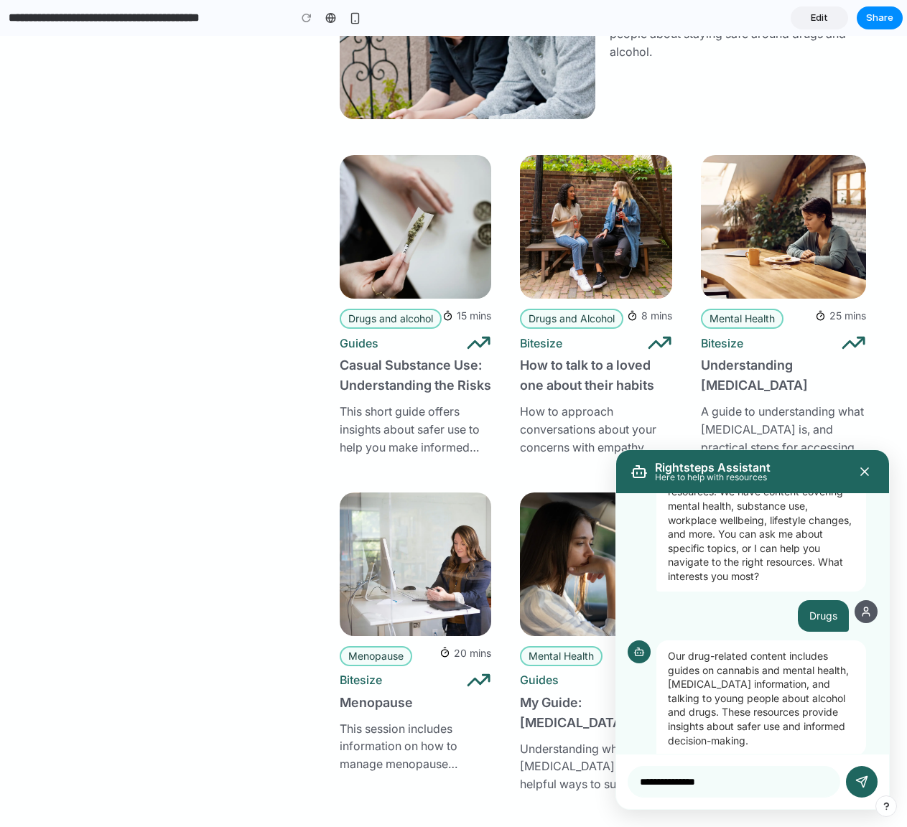
type input "**********"
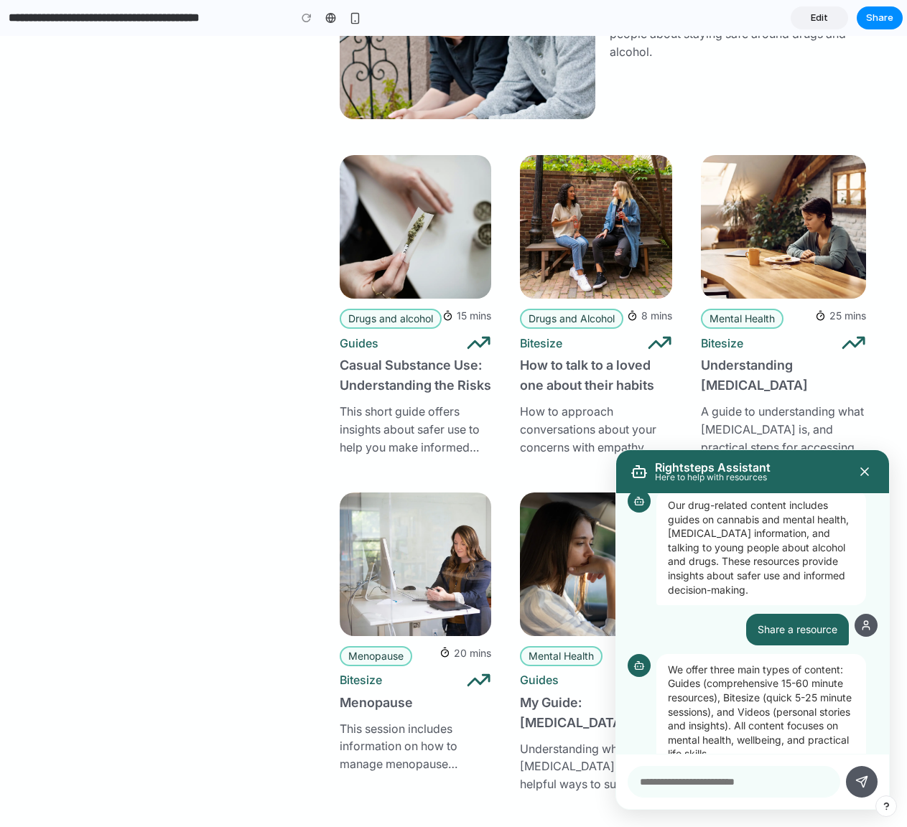
scroll to position [492, 0]
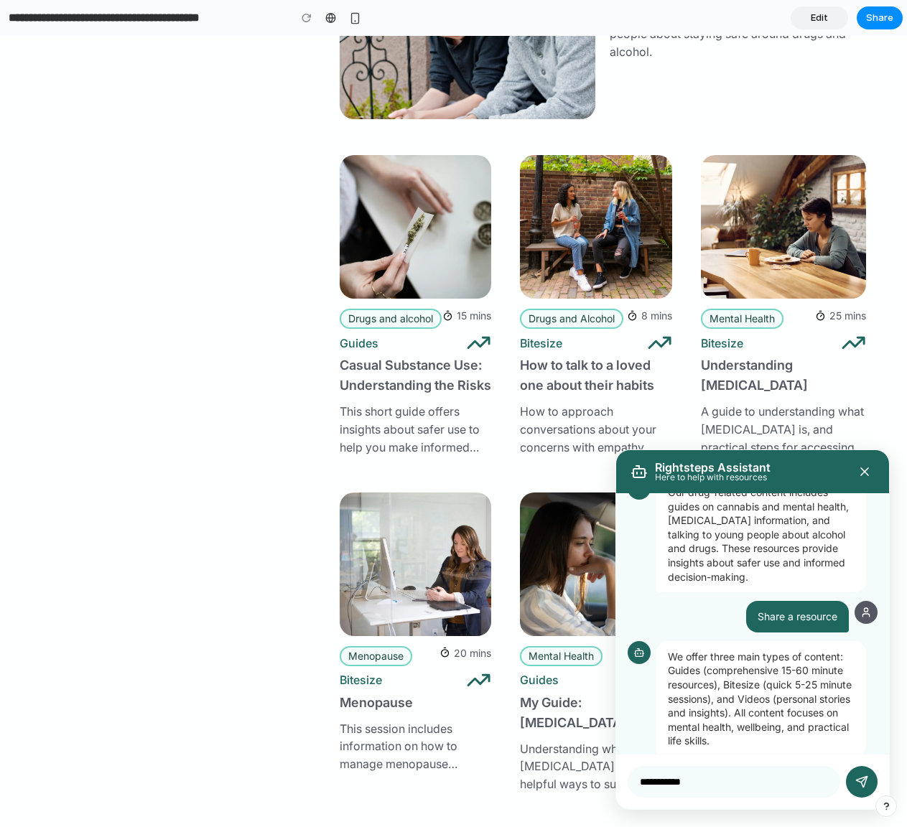
type input "**********"
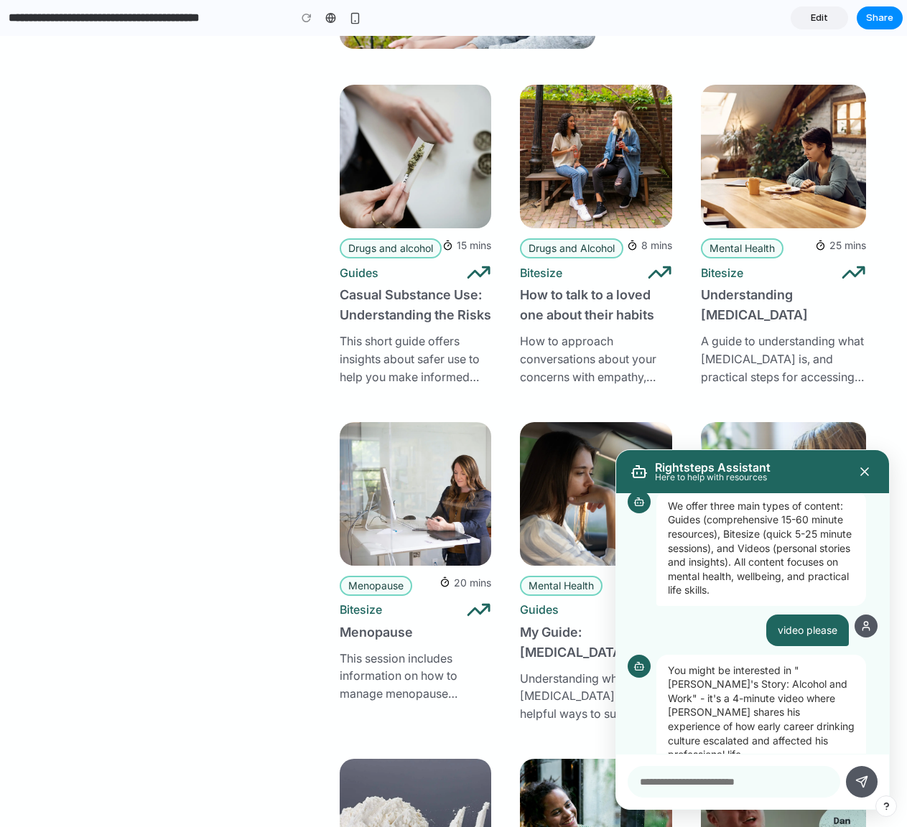
scroll to position [507, 0]
type input "**********"
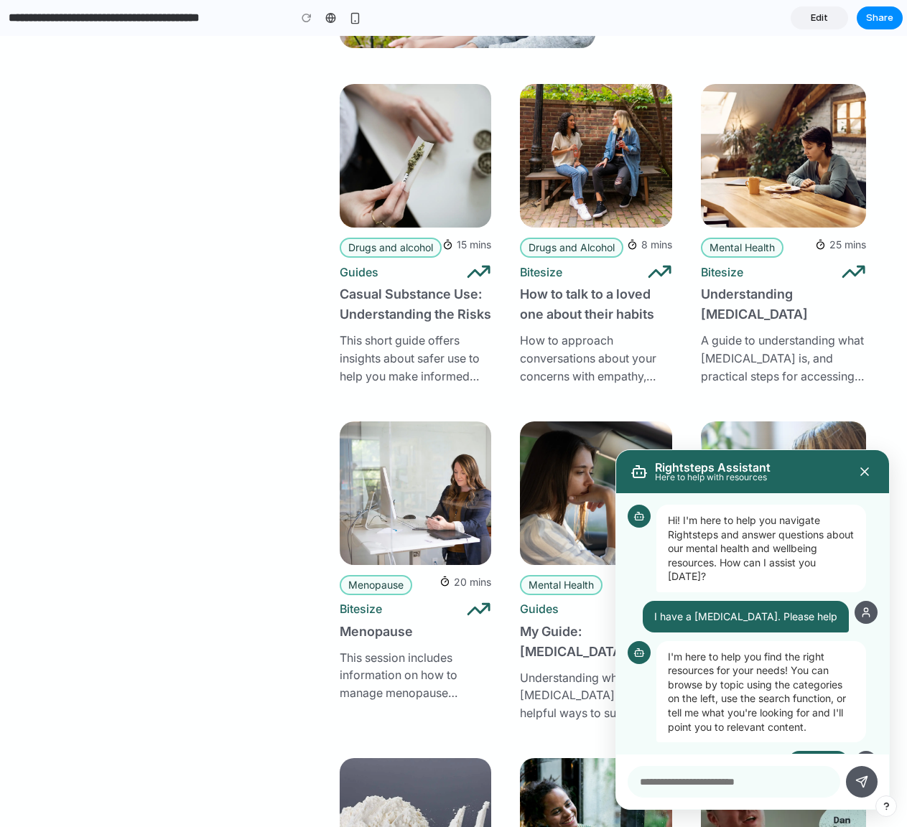
scroll to position [0, 0]
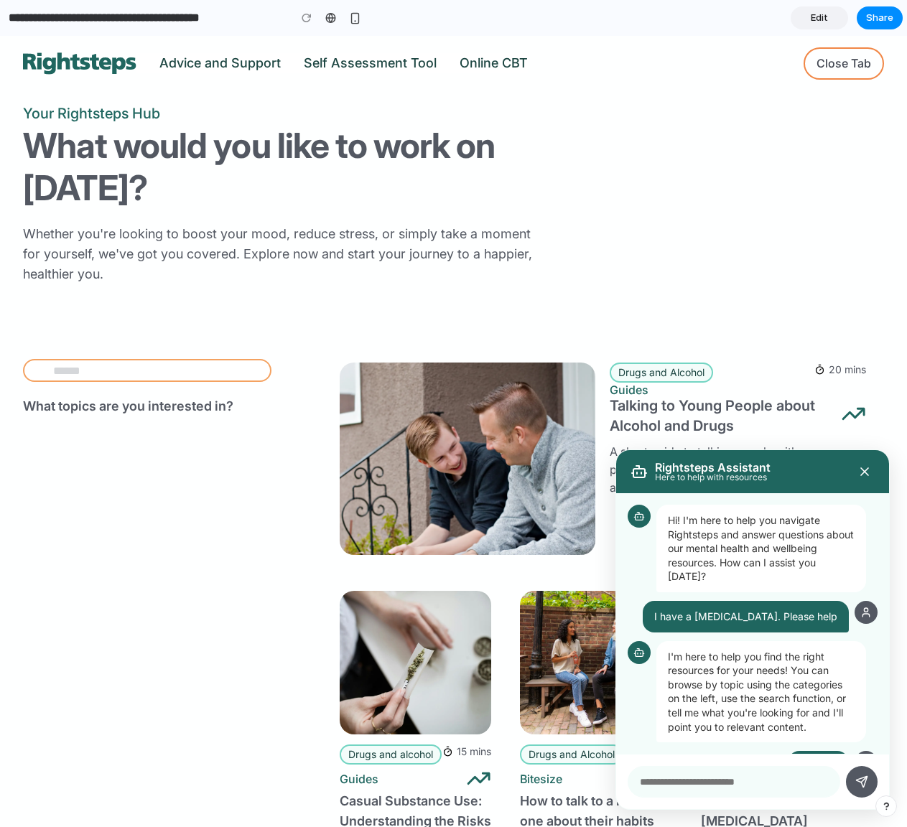
click at [857, 474] on icon at bounding box center [864, 471] width 14 height 14
